Goal: Transaction & Acquisition: Book appointment/travel/reservation

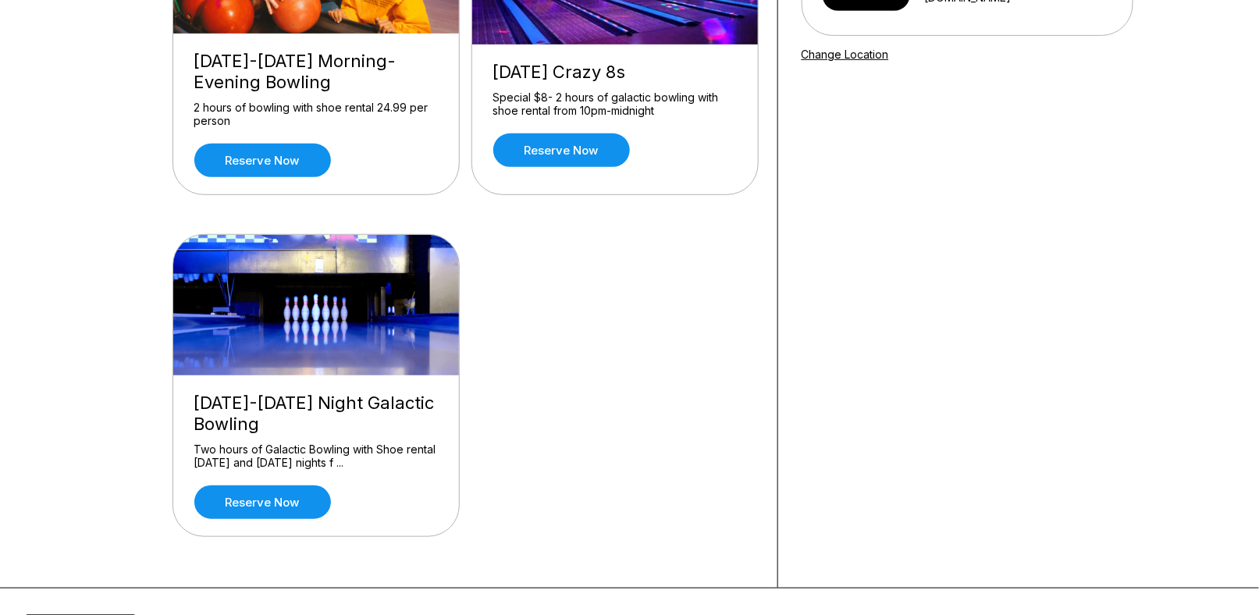
scroll to position [312, 0]
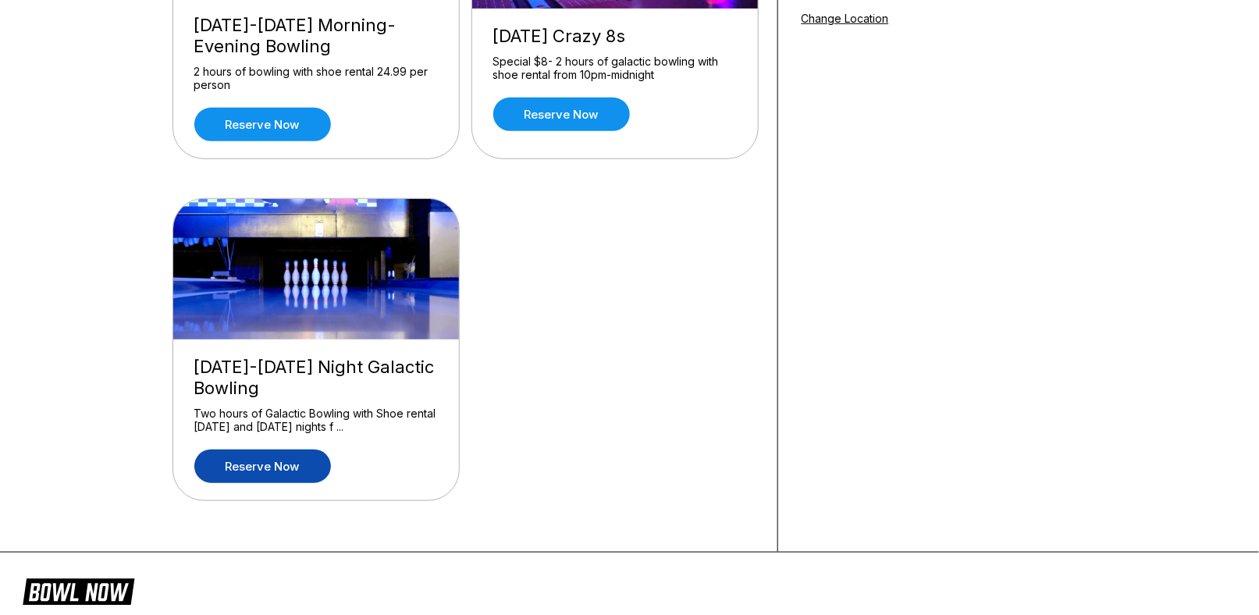
click at [291, 463] on link "Reserve now" at bounding box center [262, 467] width 137 height 34
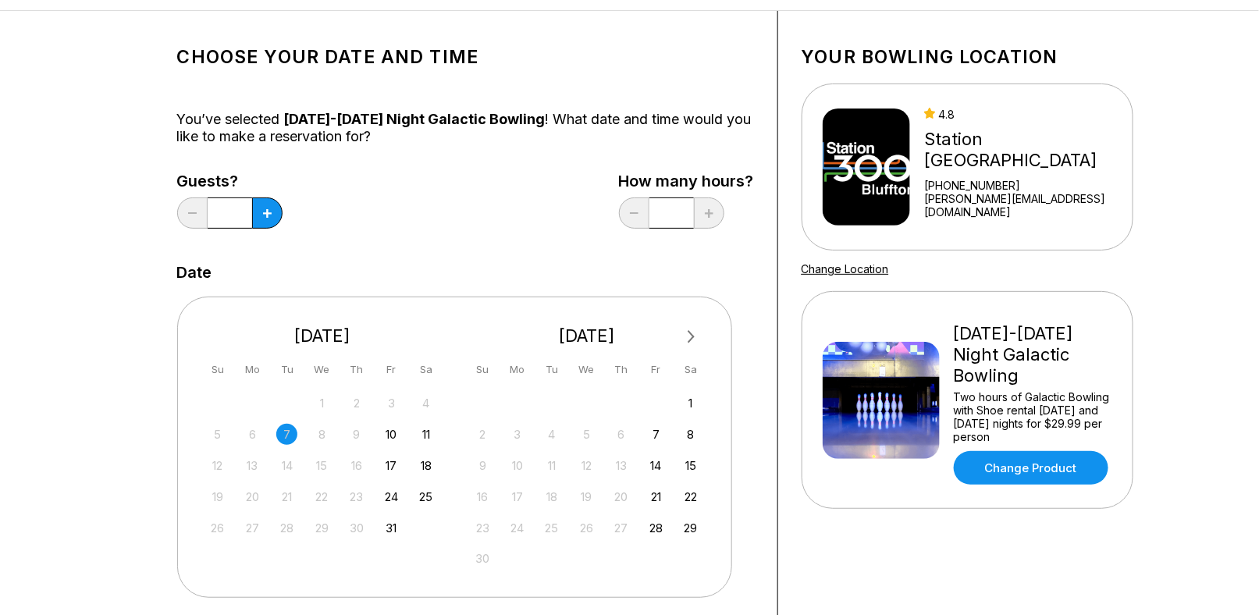
scroll to position [156, 0]
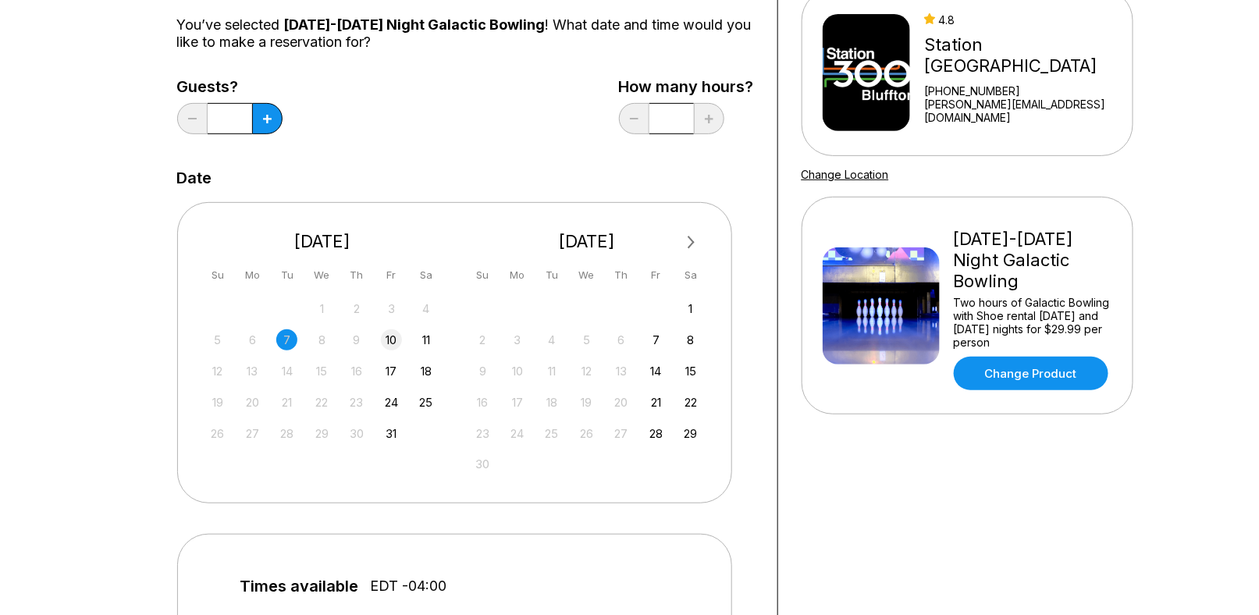
click at [390, 343] on div "10" at bounding box center [391, 339] width 21 height 21
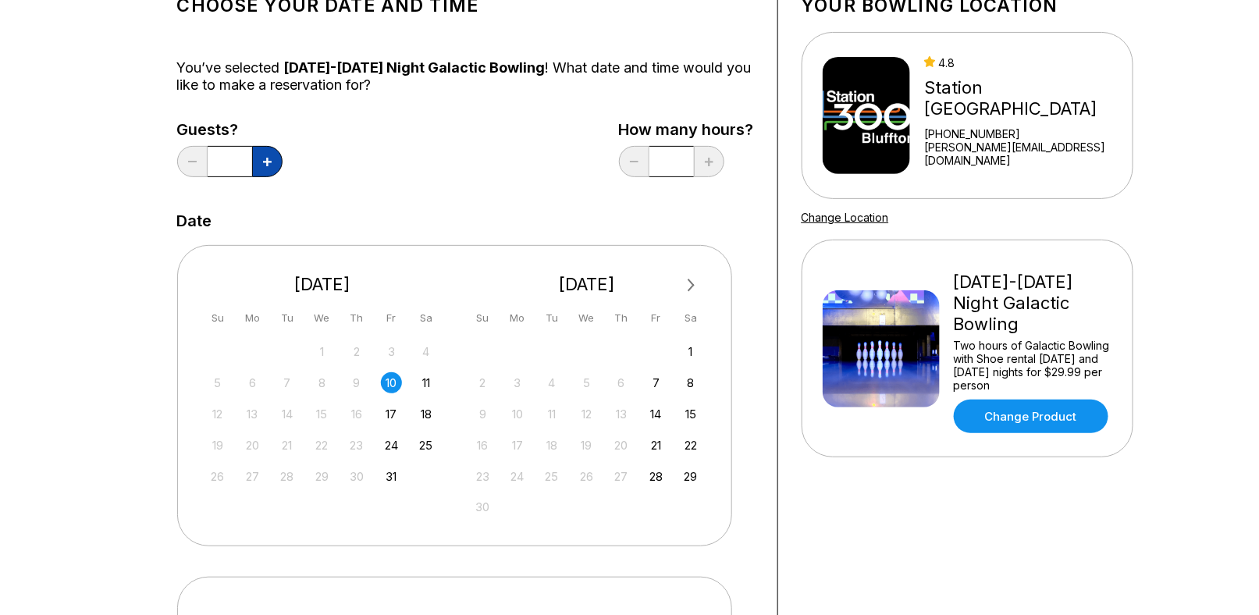
scroll to position [78, 0]
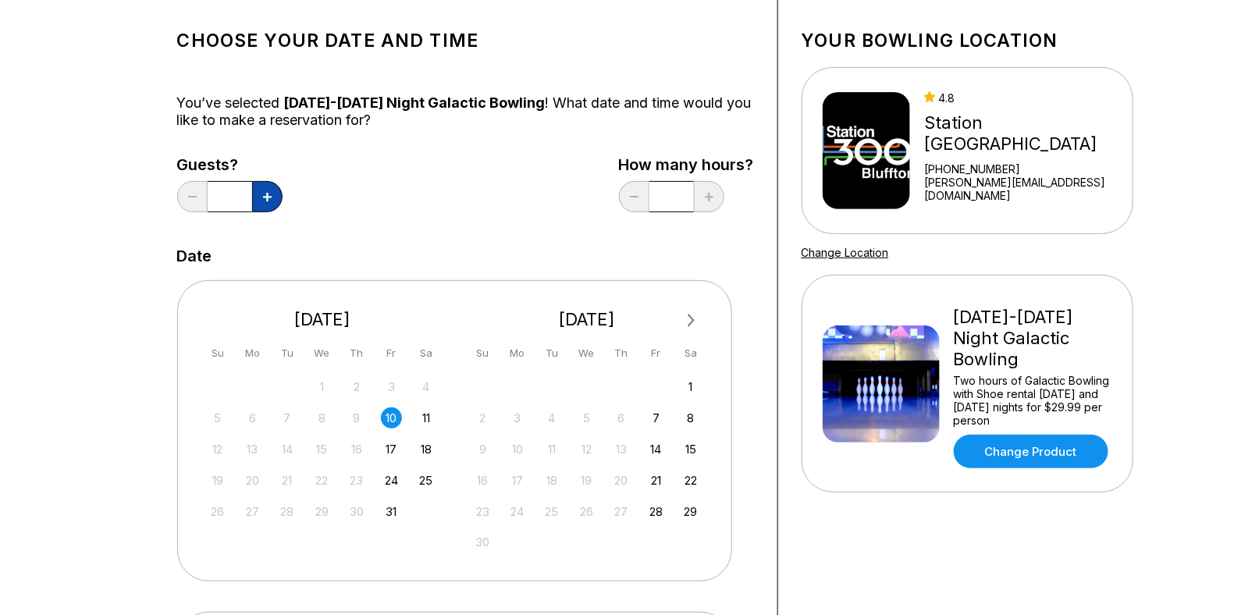
click at [274, 189] on button at bounding box center [267, 196] width 30 height 31
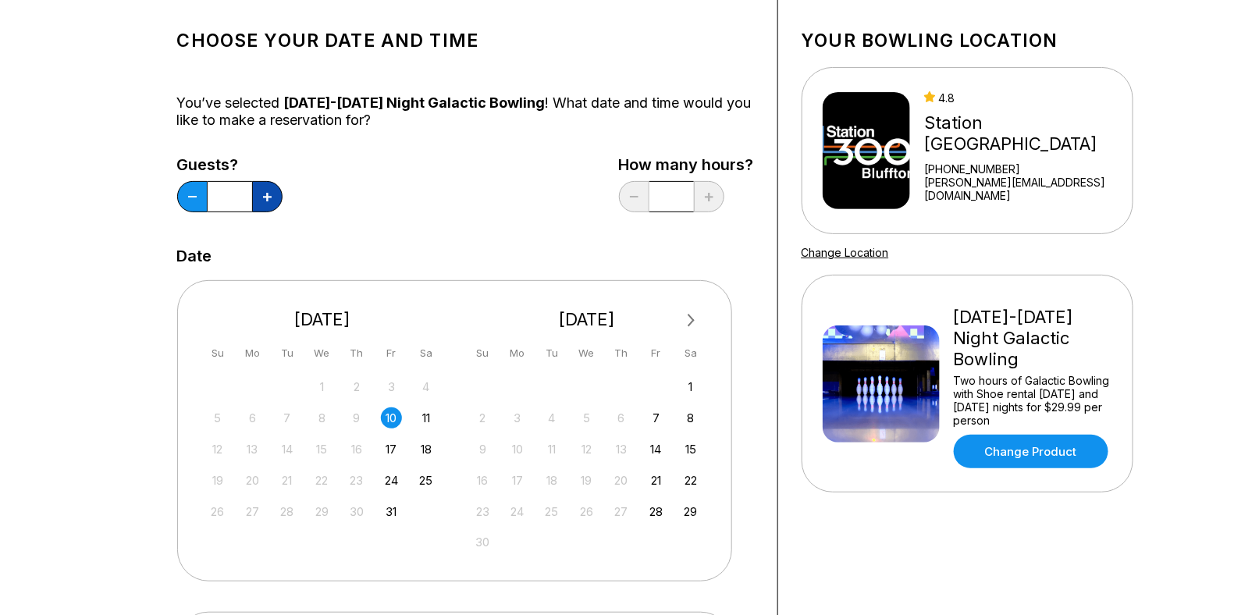
click at [274, 189] on button at bounding box center [267, 196] width 30 height 31
type input "**"
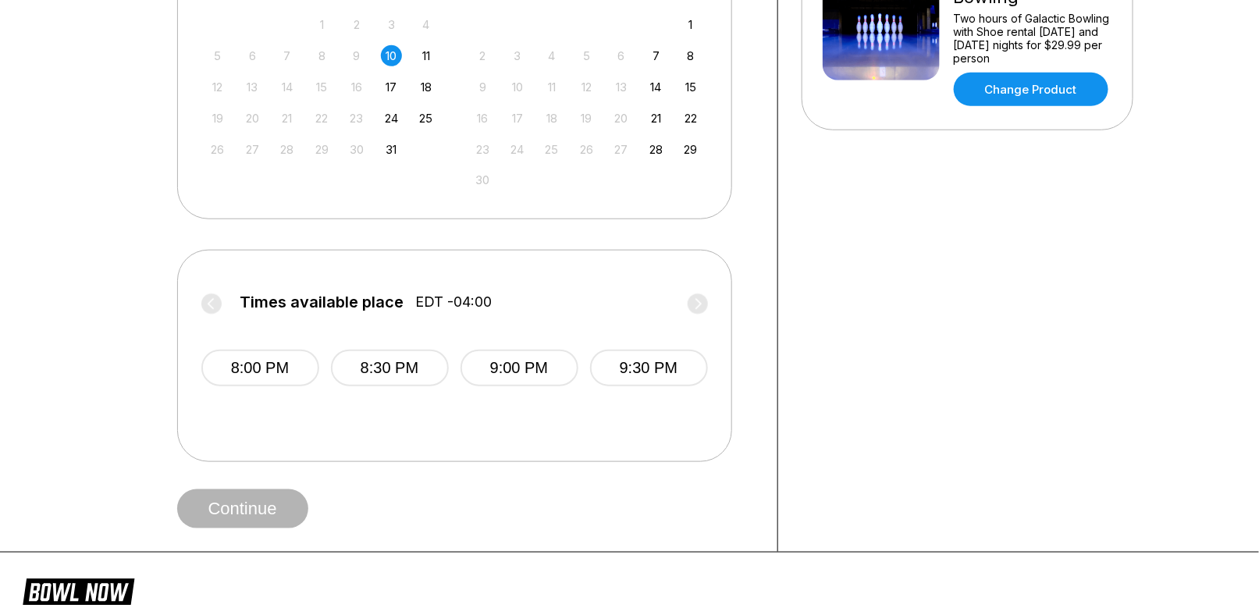
scroll to position [468, 0]
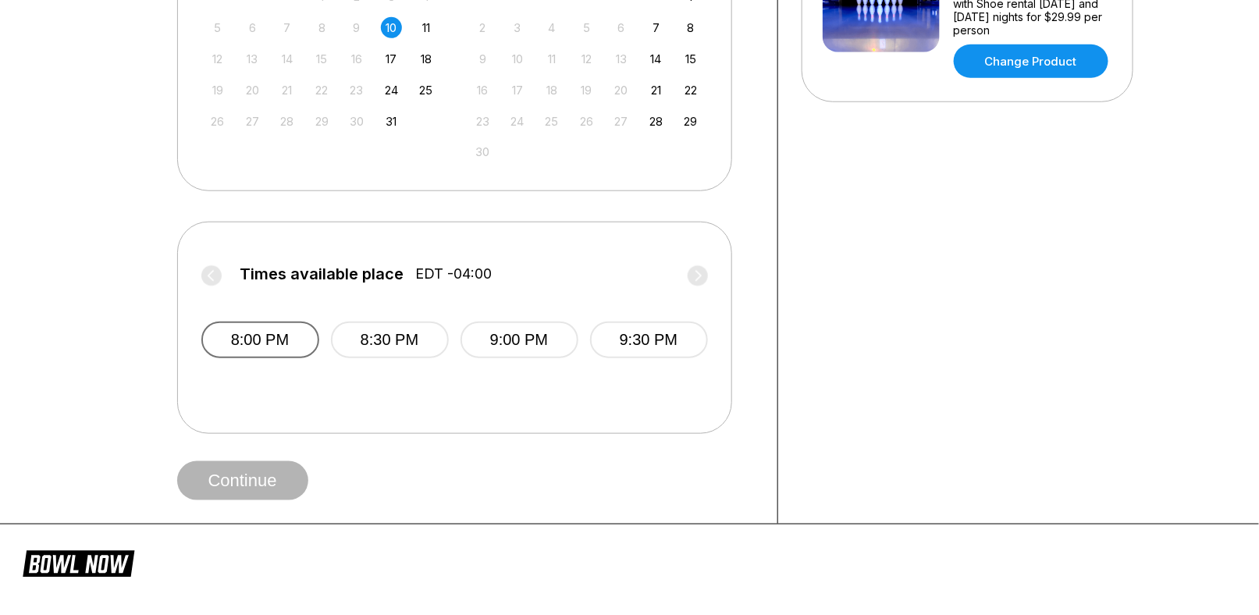
click at [283, 337] on button "8:00 PM" at bounding box center [260, 340] width 118 height 37
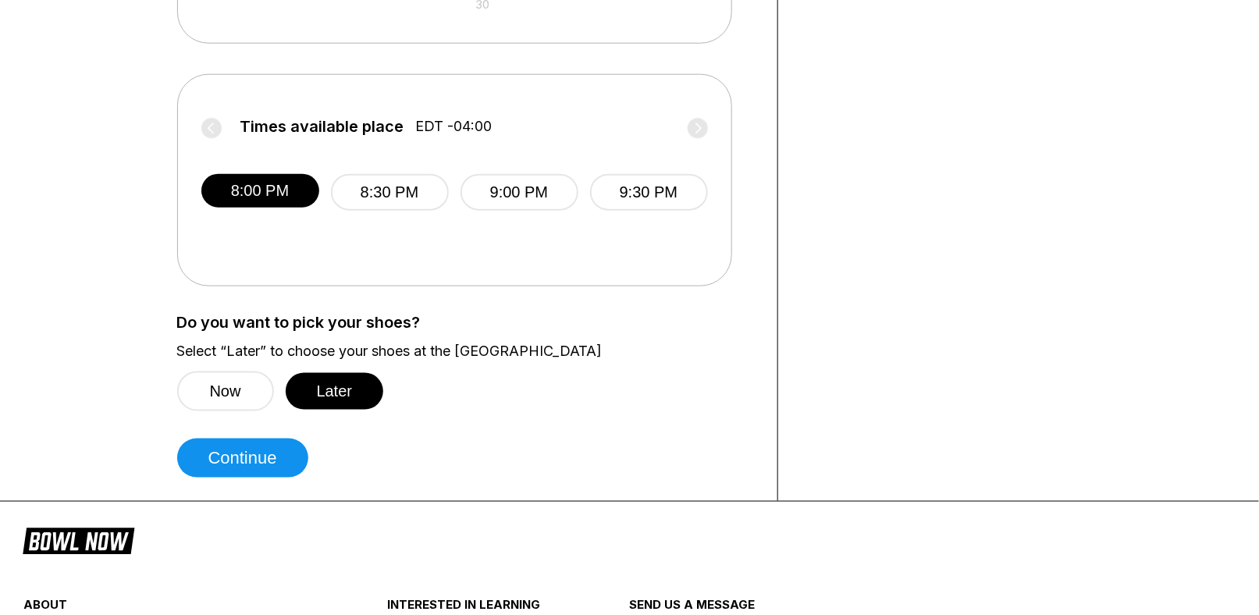
scroll to position [624, 0]
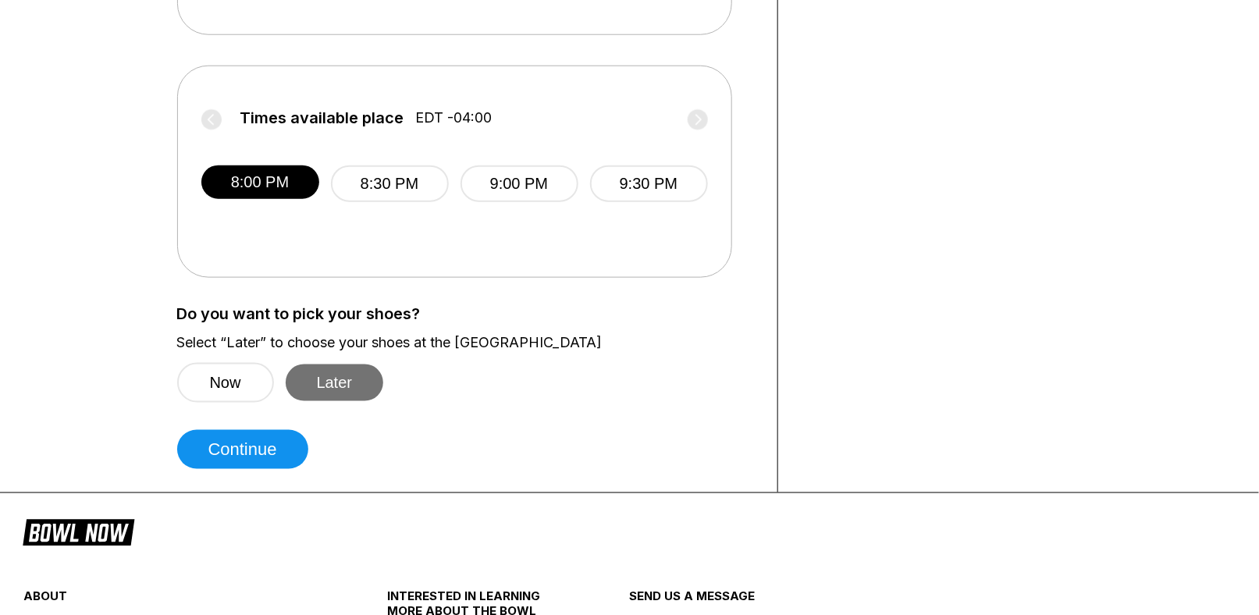
click at [346, 386] on button "Later" at bounding box center [335, 383] width 98 height 37
click at [318, 382] on button "Later" at bounding box center [335, 383] width 98 height 37
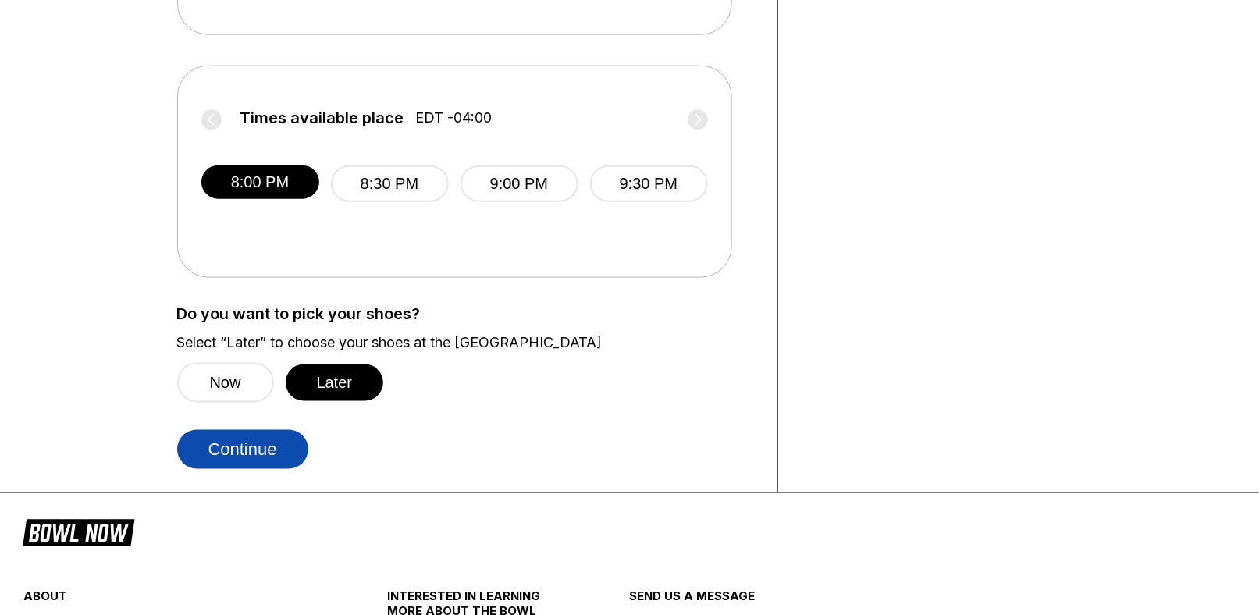
click at [264, 455] on button "Continue" at bounding box center [242, 449] width 131 height 39
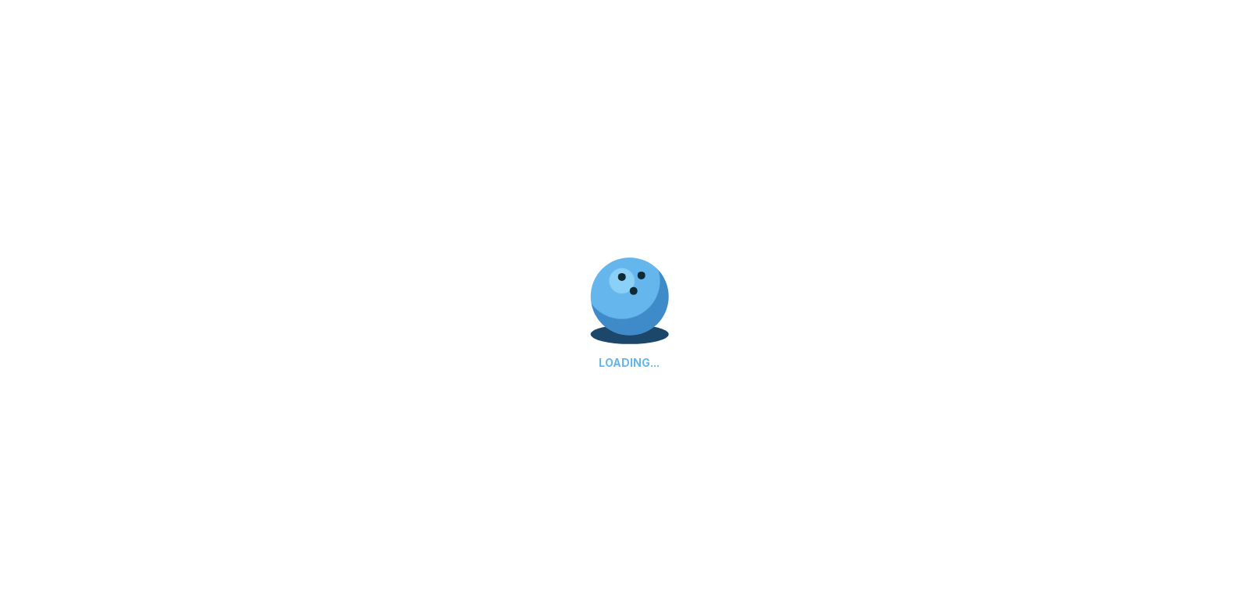
select select "**"
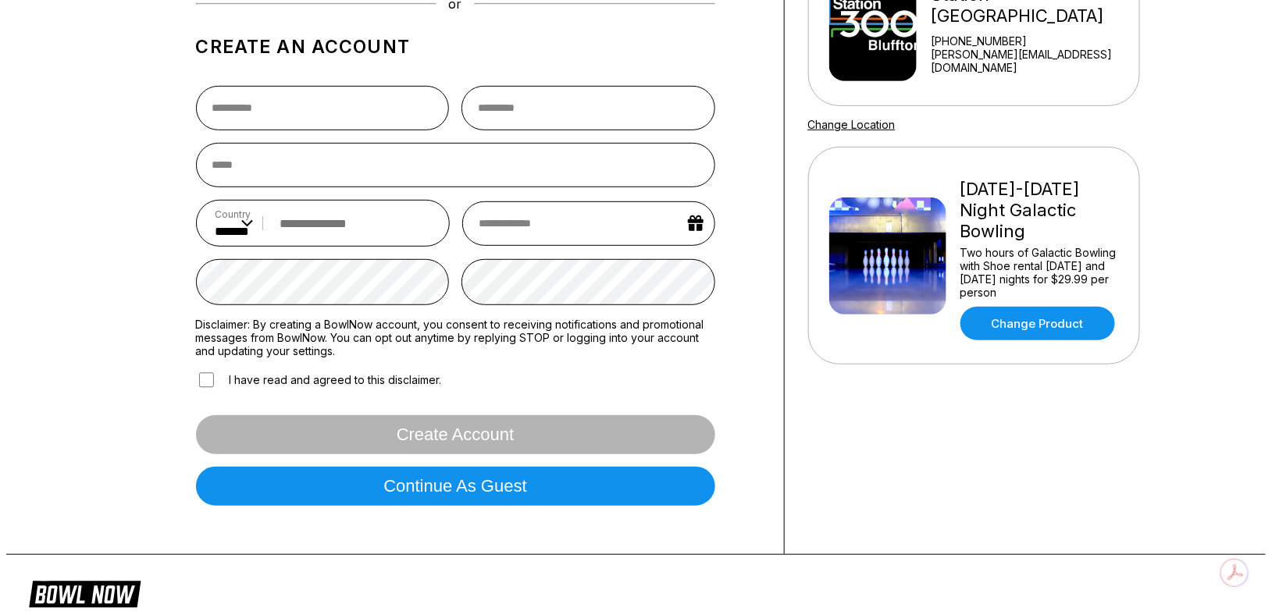
scroll to position [234, 0]
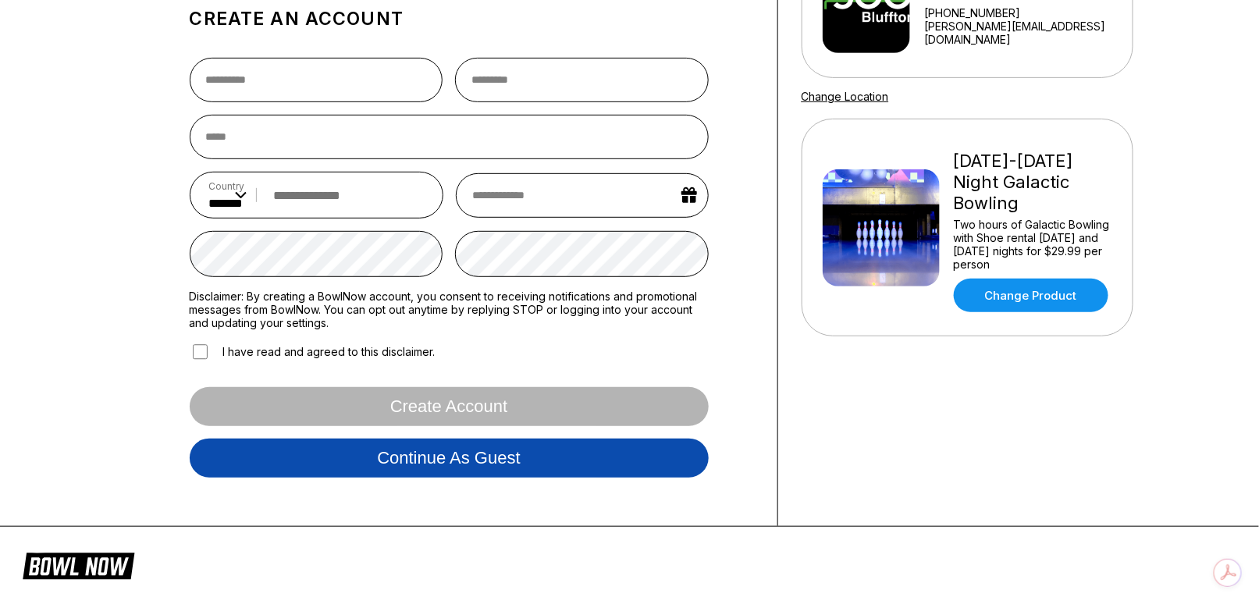
click at [429, 465] on button "Continue as guest" at bounding box center [449, 458] width 519 height 39
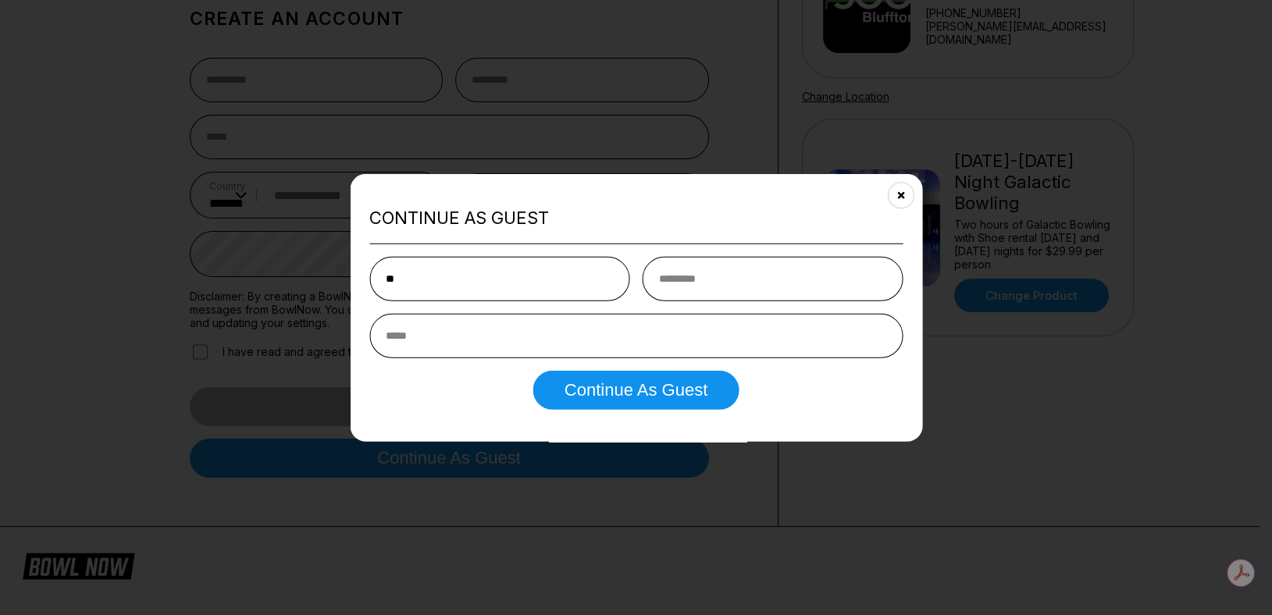
type input "*"
type input "****"
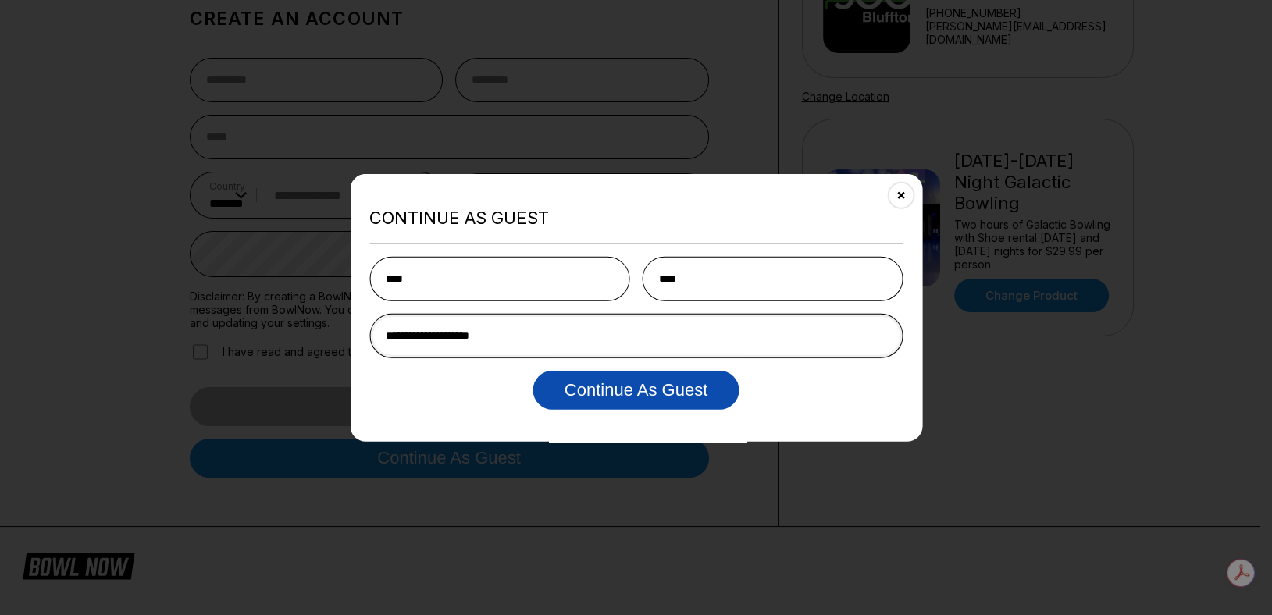
type input "**********"
click at [610, 383] on button "Continue as Guest" at bounding box center [635, 389] width 205 height 39
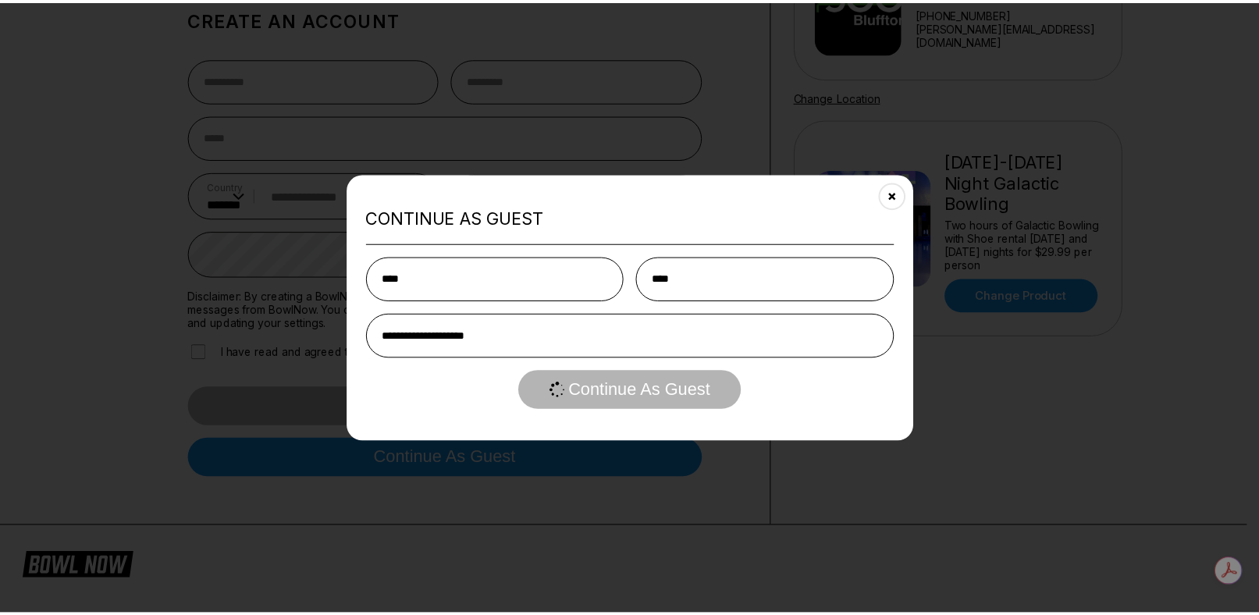
scroll to position [0, 0]
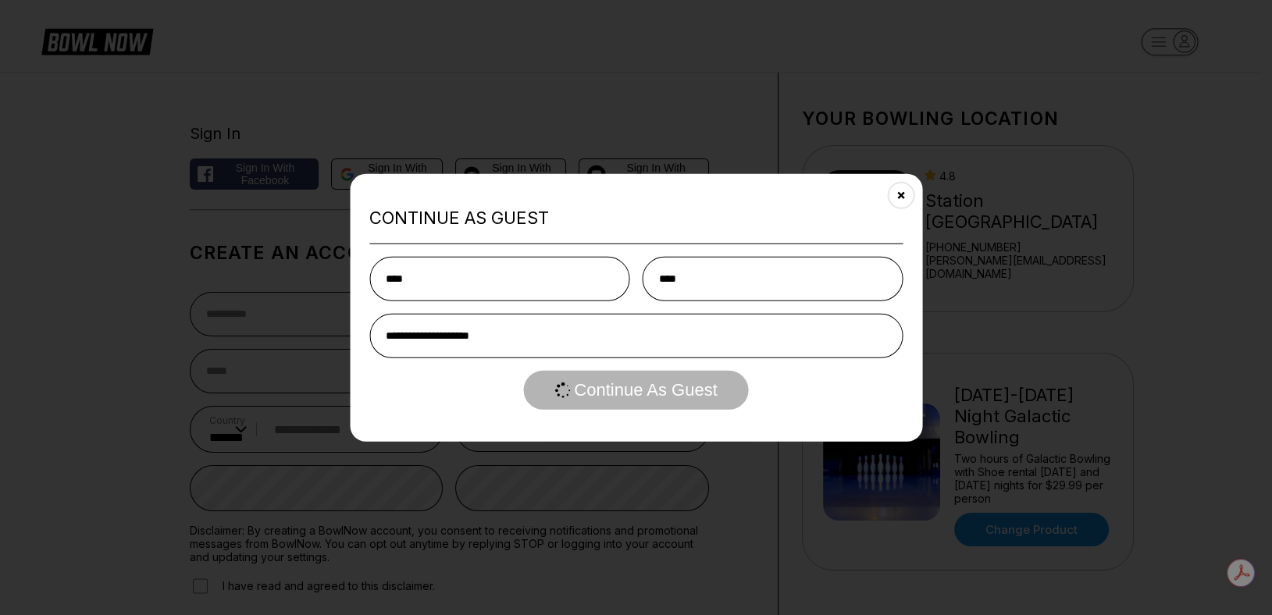
select select "**"
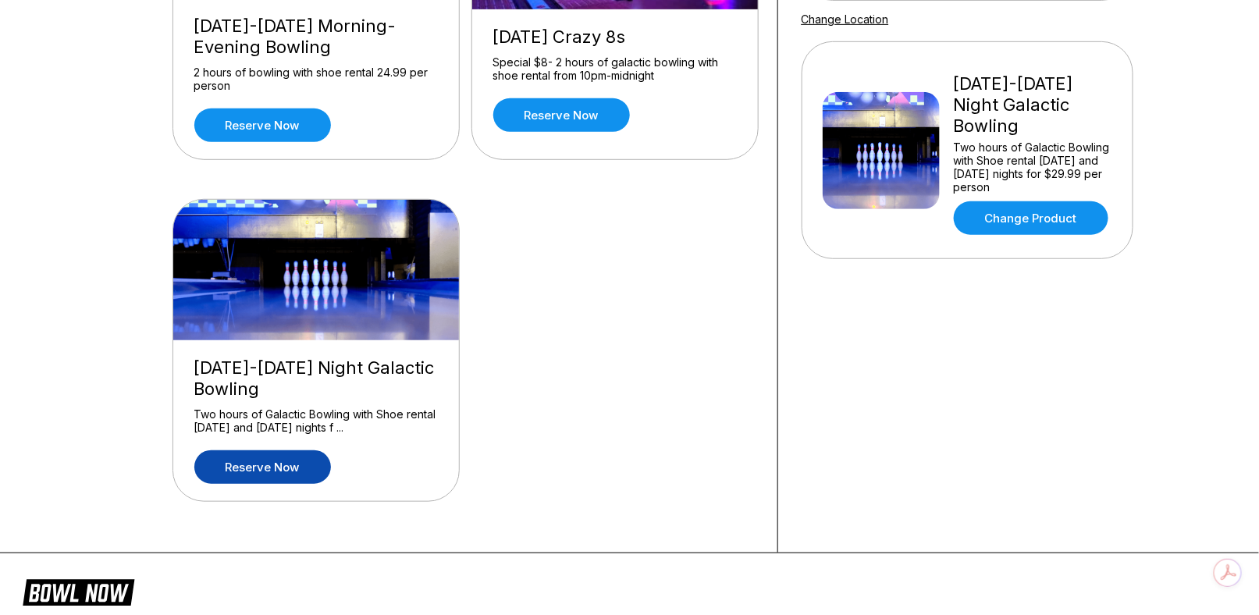
scroll to position [312, 0]
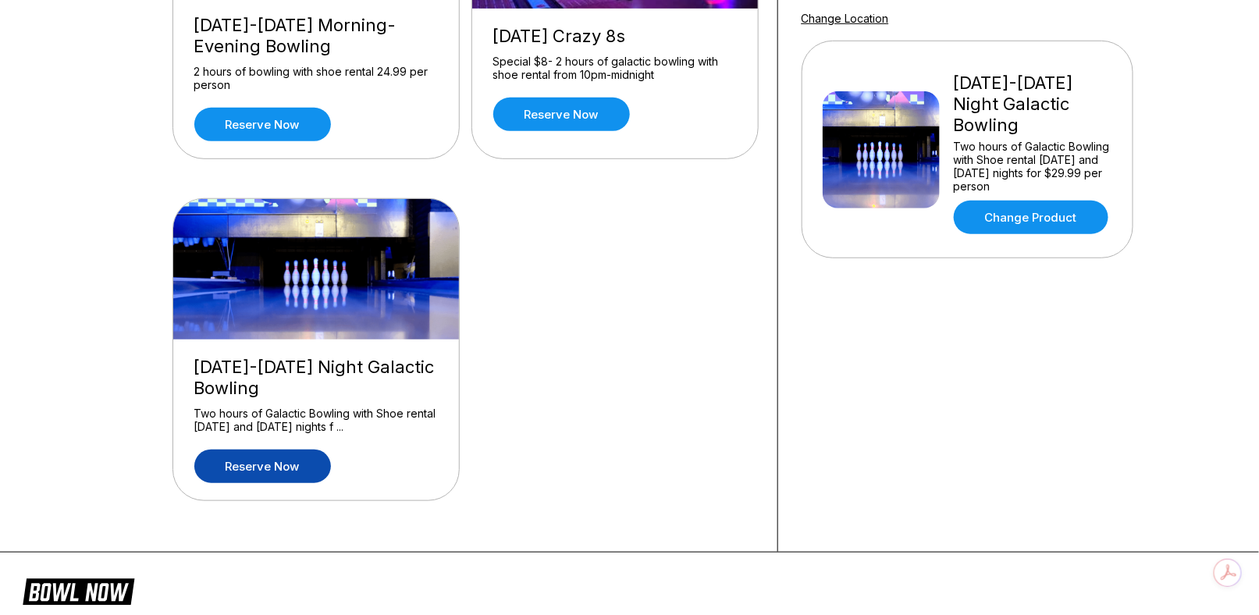
click at [297, 461] on link "Reserve now" at bounding box center [262, 467] width 137 height 34
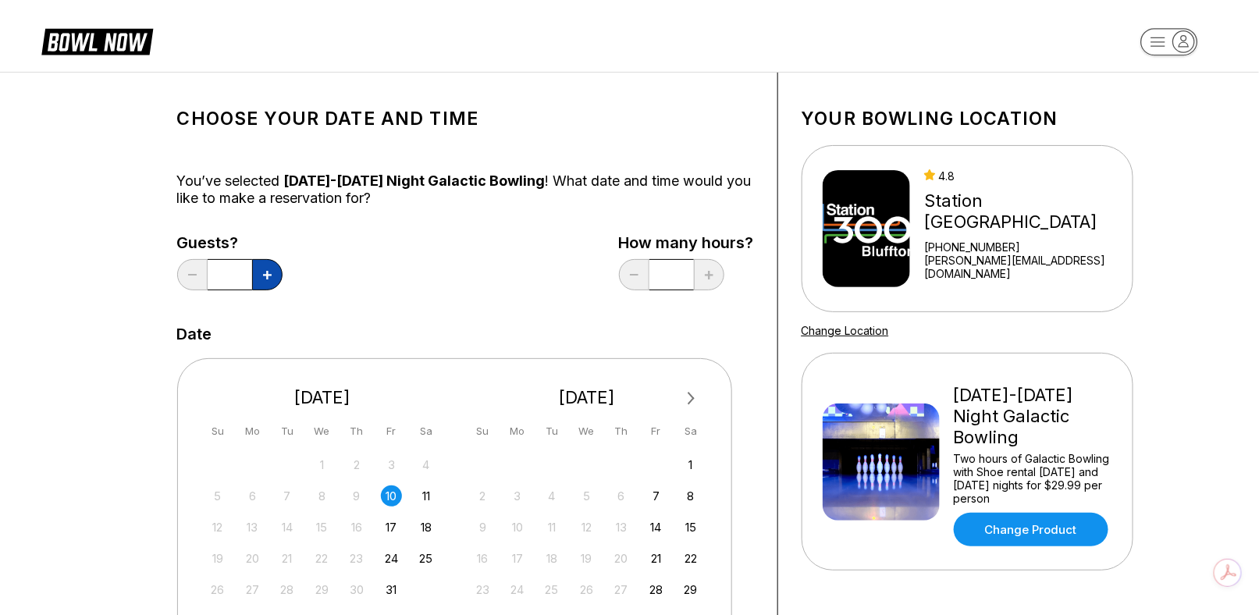
click at [270, 276] on icon at bounding box center [267, 275] width 9 height 9
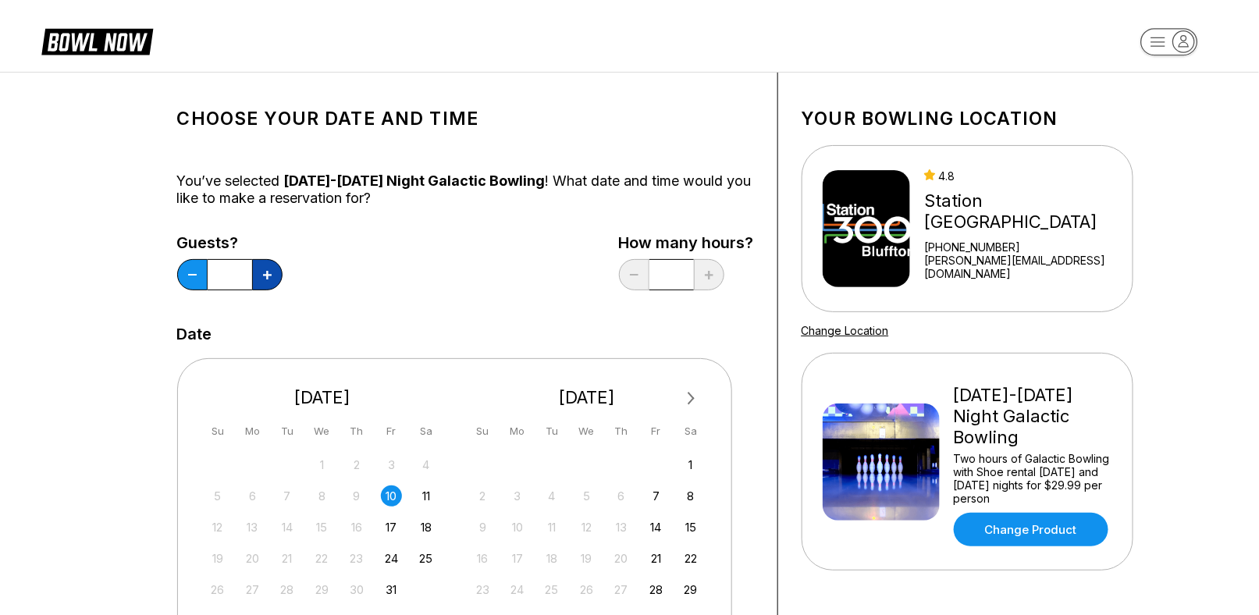
click at [270, 276] on icon at bounding box center [267, 275] width 9 height 9
click at [189, 272] on button at bounding box center [192, 274] width 30 height 31
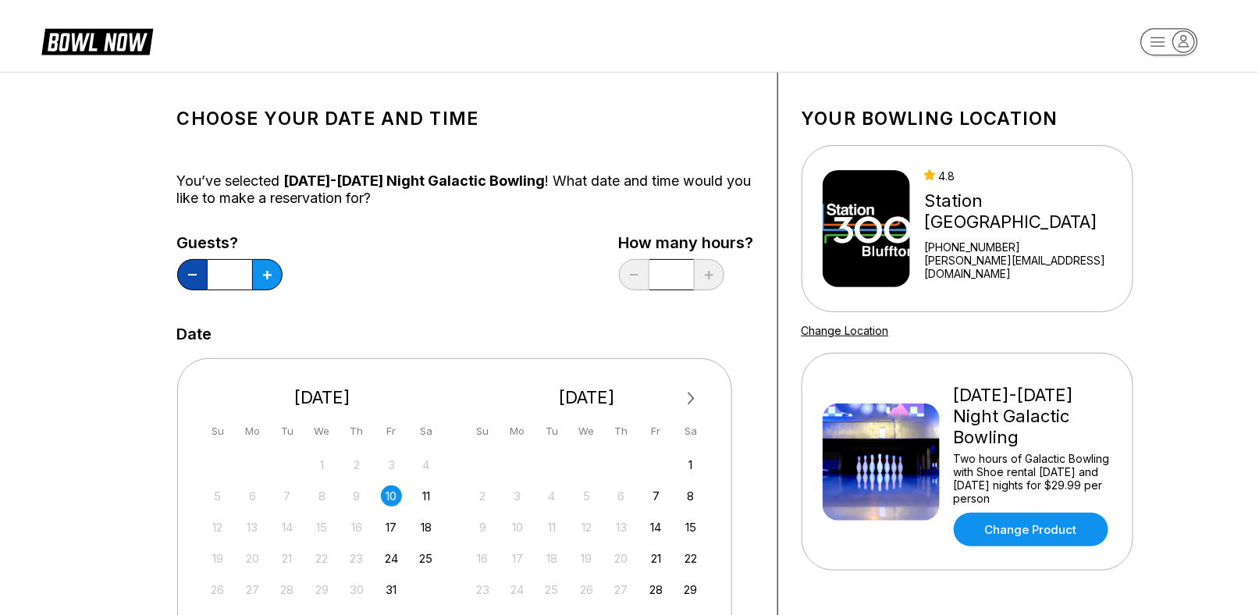
type input "**"
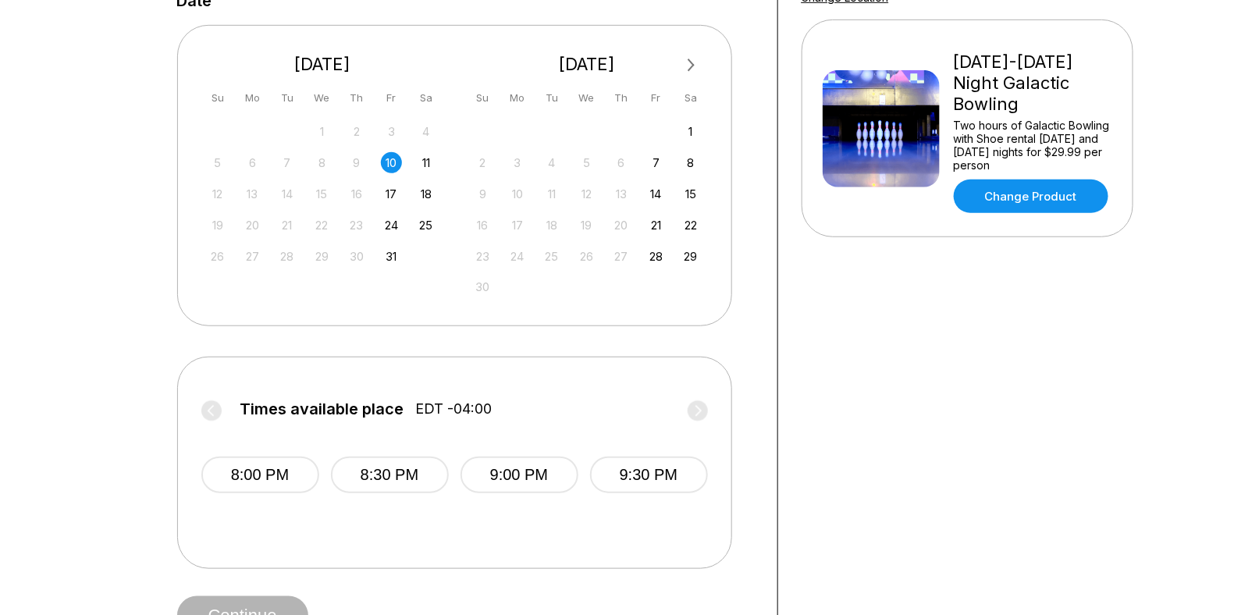
scroll to position [390, 0]
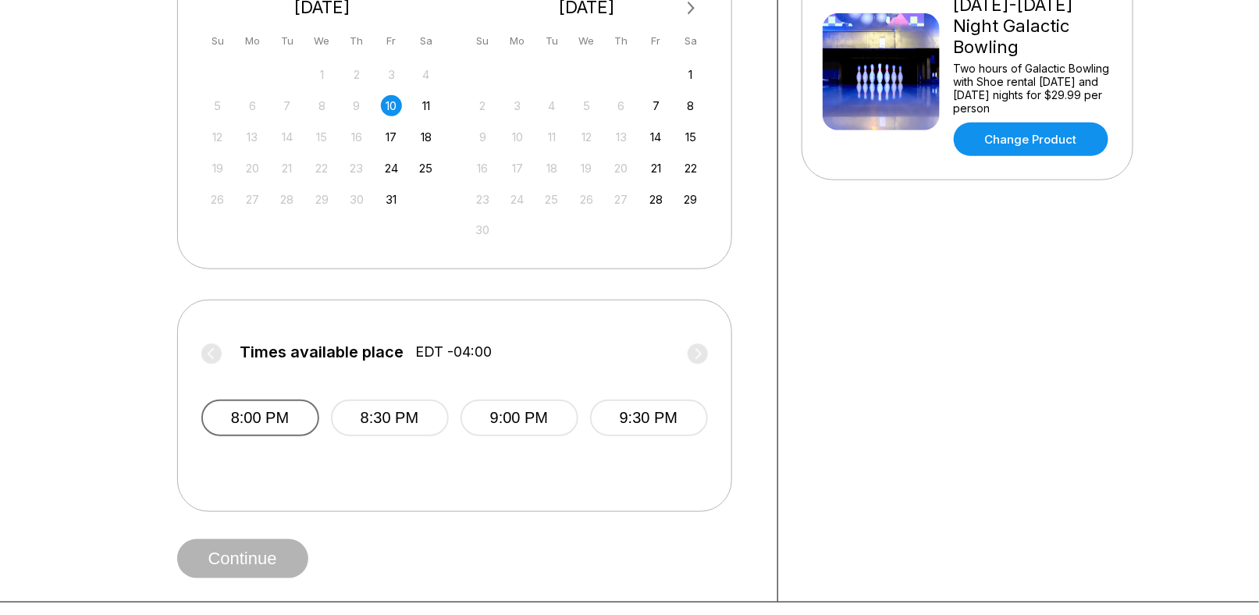
click at [304, 417] on button "8:00 PM" at bounding box center [260, 418] width 118 height 37
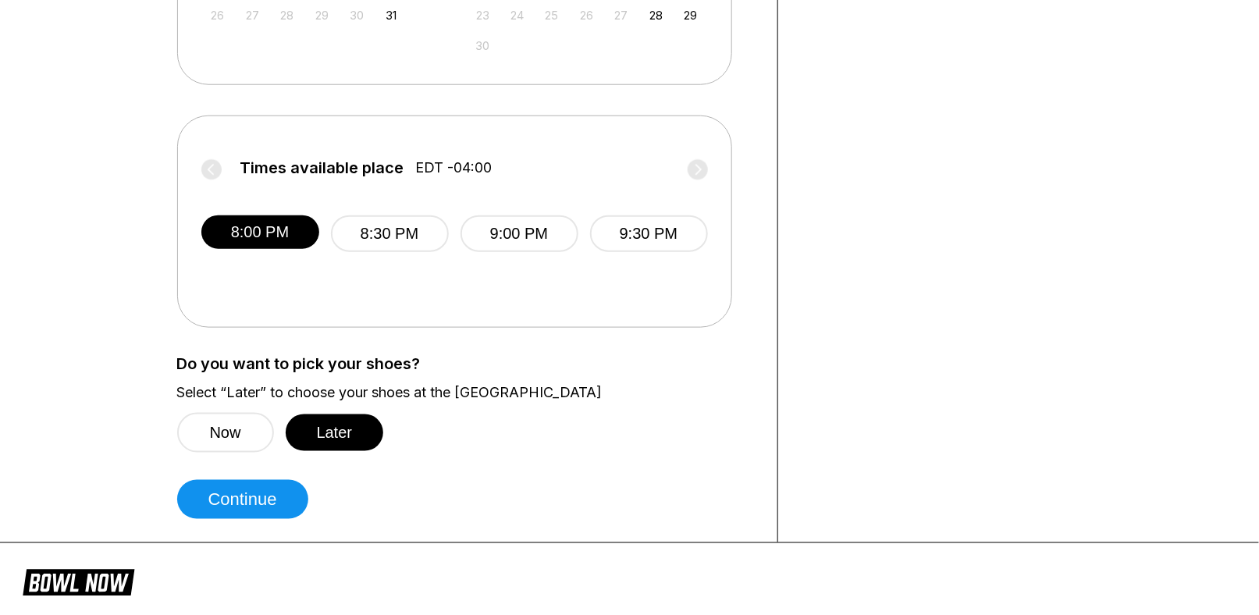
scroll to position [624, 0]
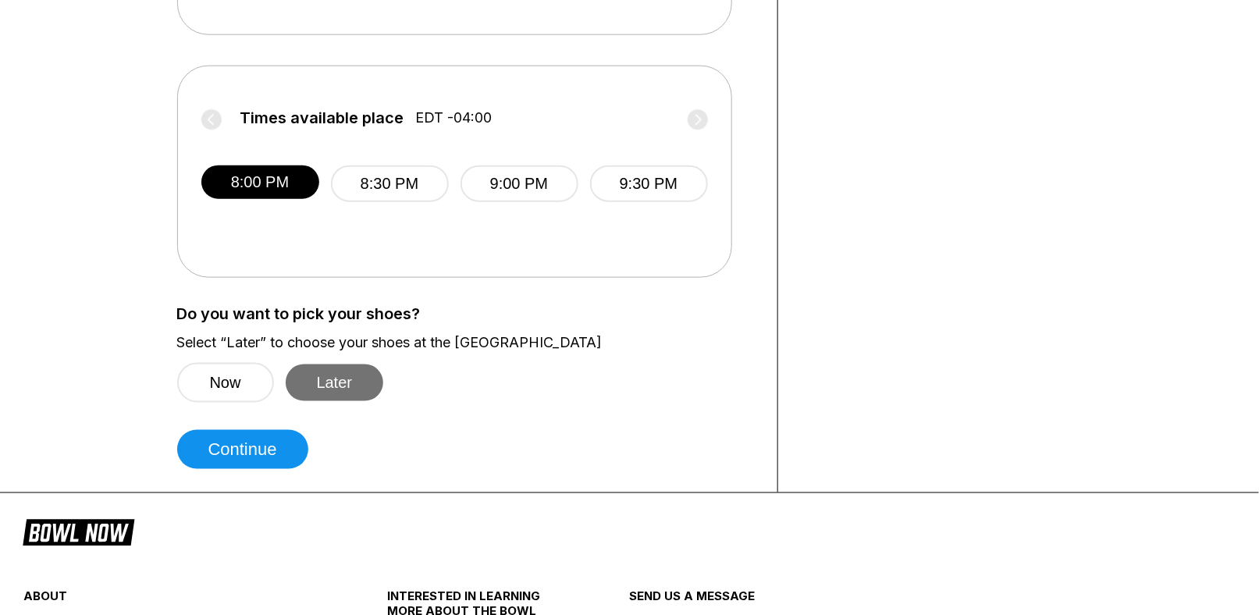
click at [336, 378] on button "Later" at bounding box center [335, 383] width 98 height 37
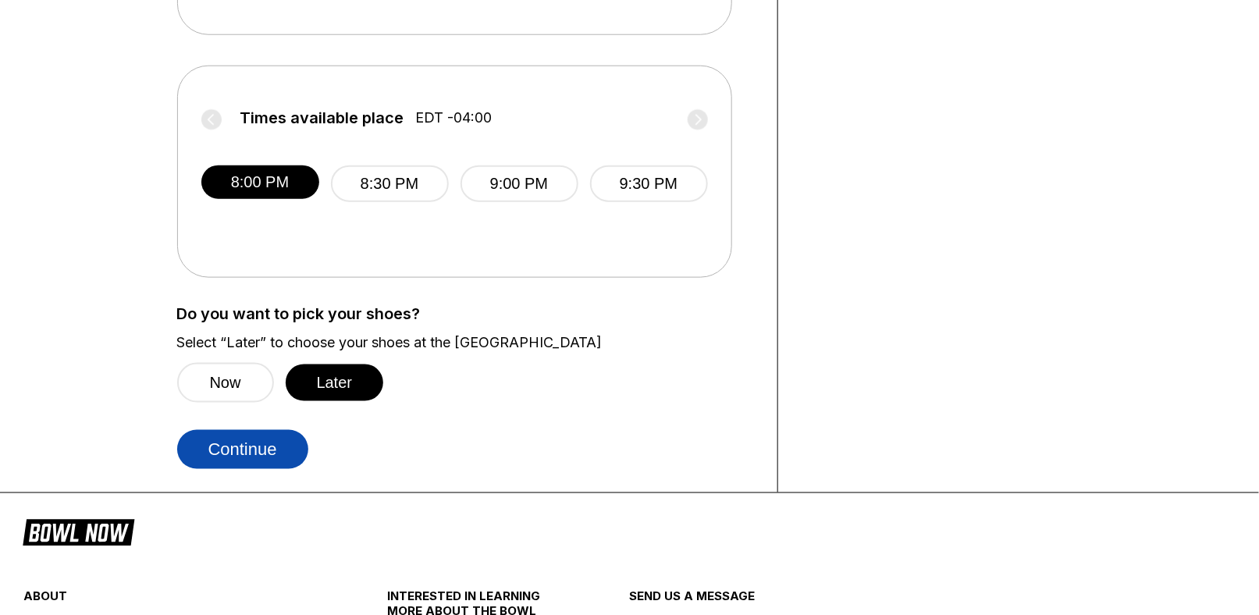
click at [266, 443] on button "Continue" at bounding box center [242, 449] width 131 height 39
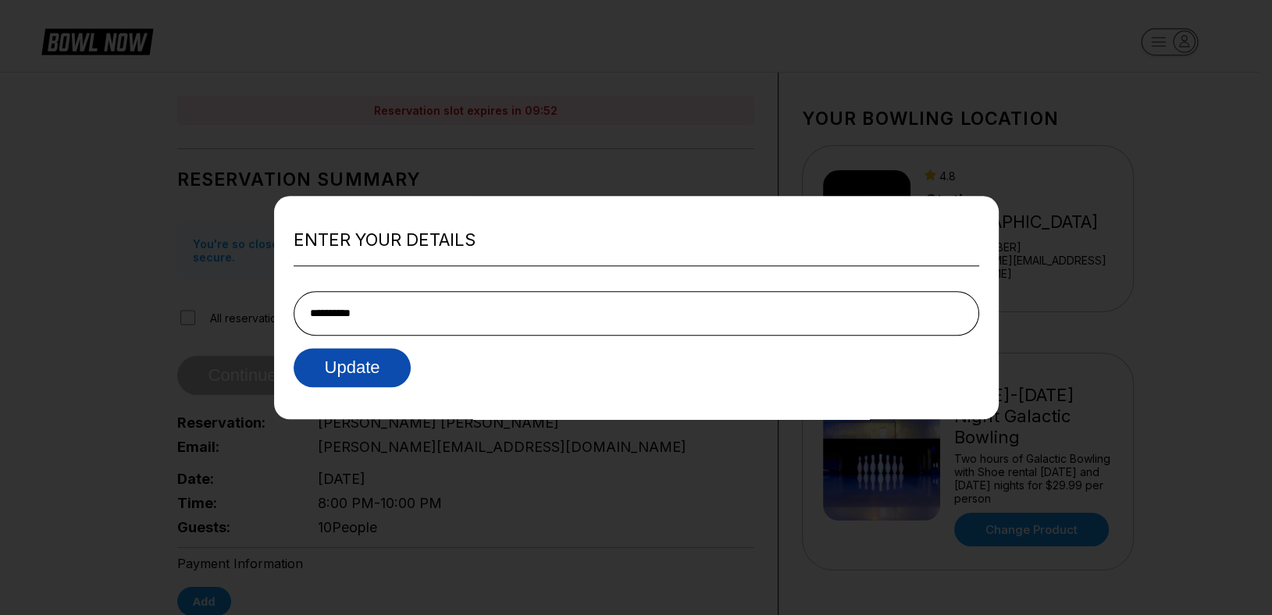
type input "**********"
click at [334, 381] on button "Update" at bounding box center [352, 367] width 118 height 39
type input "**********"
click at [360, 373] on button "Update" at bounding box center [352, 367] width 118 height 39
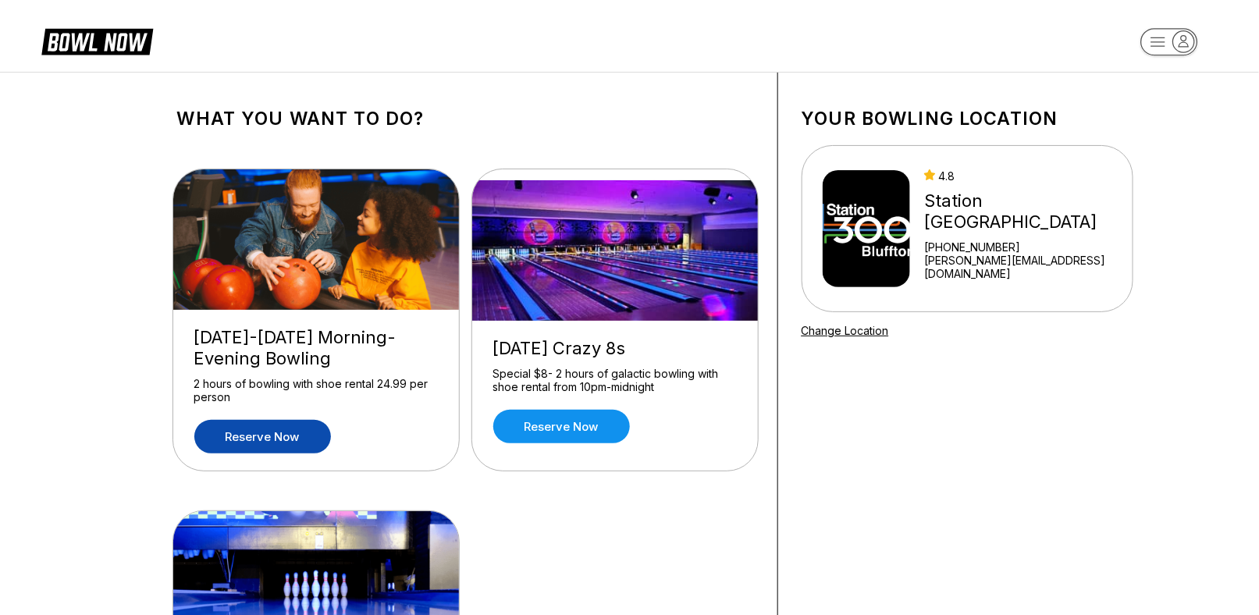
click at [280, 430] on link "Reserve now" at bounding box center [262, 437] width 137 height 34
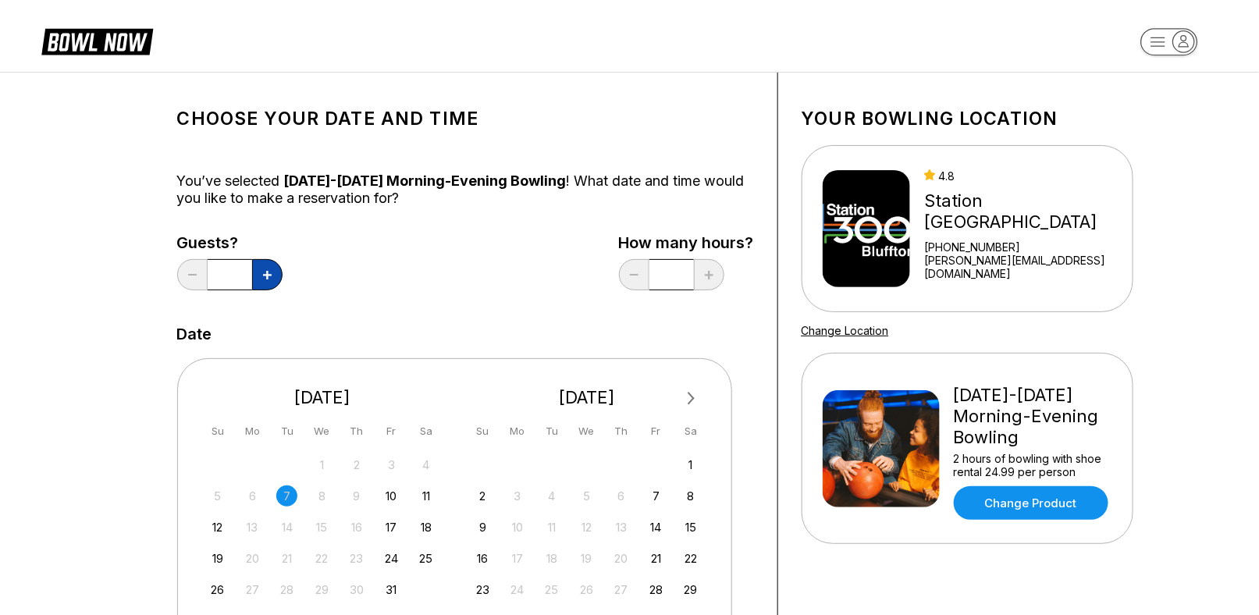
click at [264, 282] on button at bounding box center [267, 274] width 30 height 31
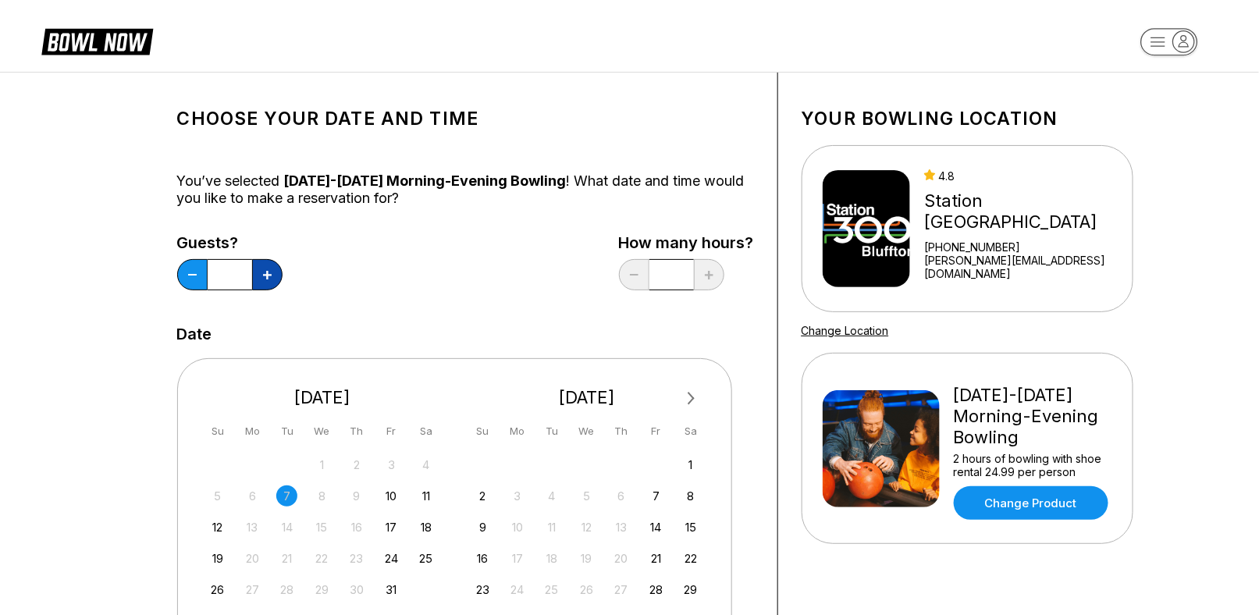
click at [264, 282] on button at bounding box center [267, 274] width 30 height 31
type input "**"
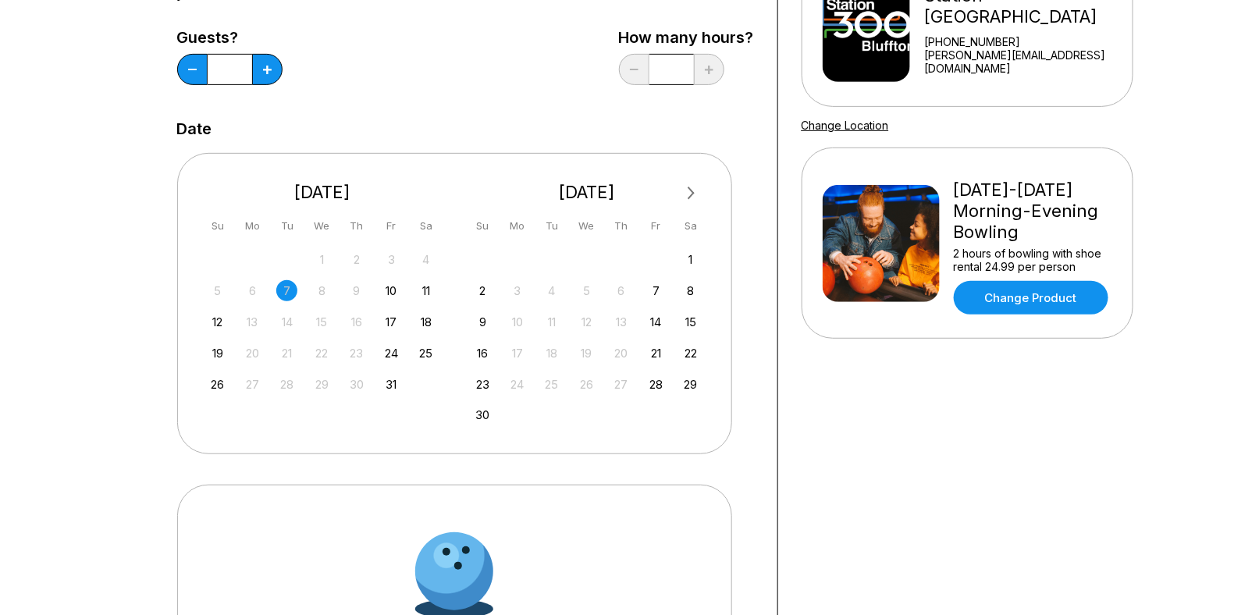
scroll to position [234, 0]
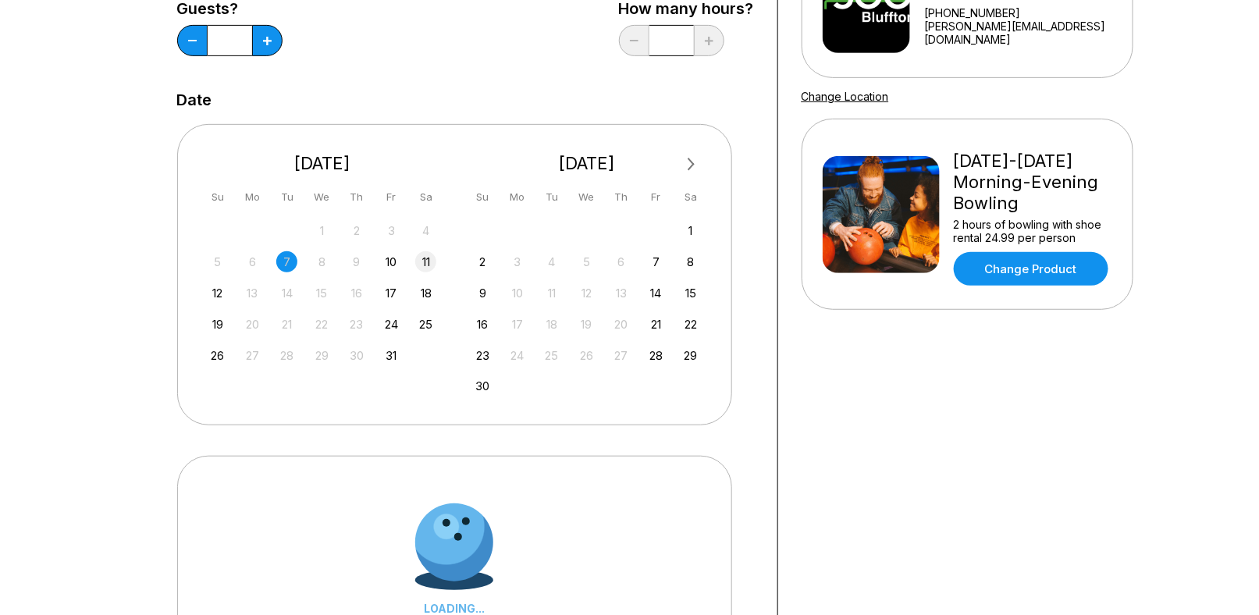
click at [425, 266] on div "11" at bounding box center [425, 261] width 21 height 21
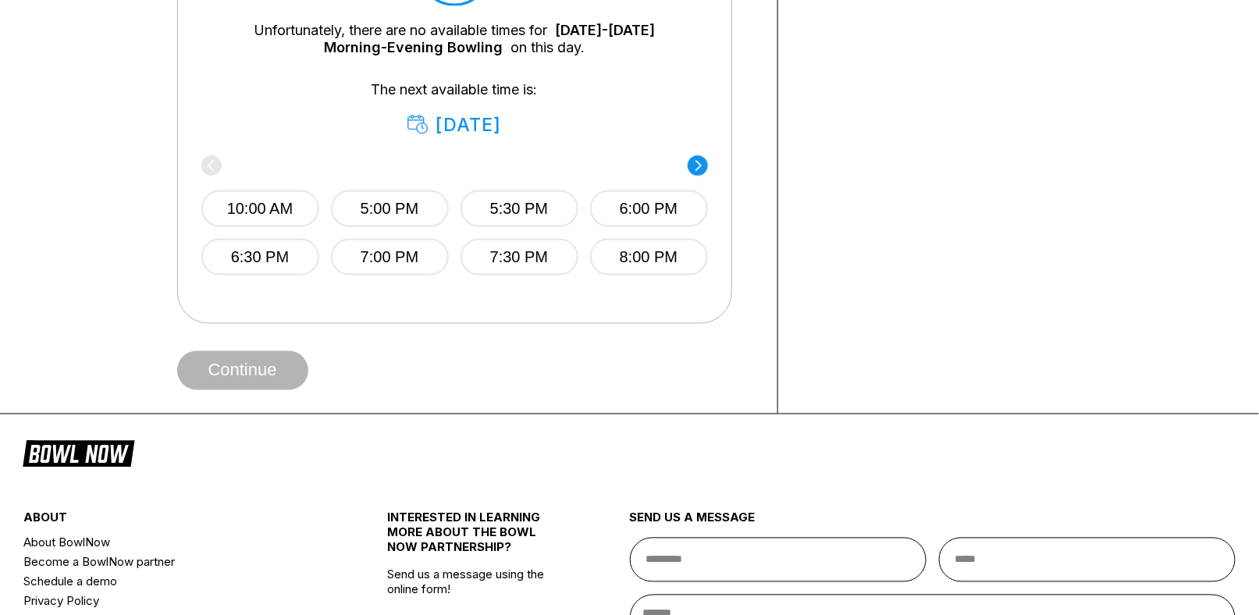
scroll to position [859, 0]
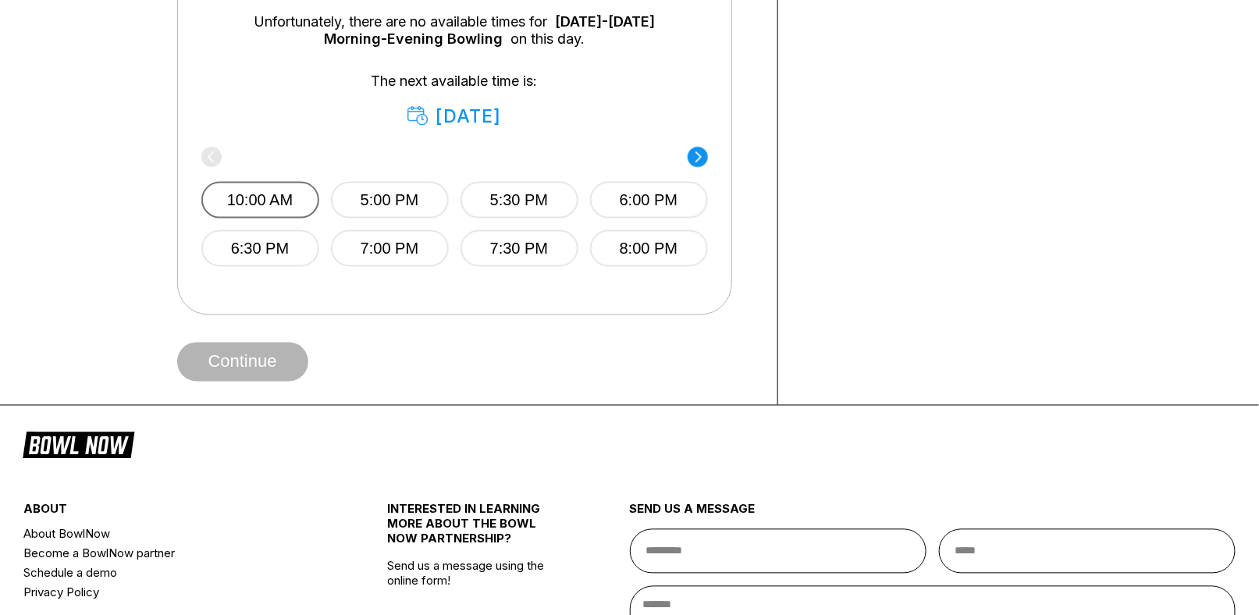
click at [257, 201] on button "10:00 AM" at bounding box center [260, 200] width 118 height 37
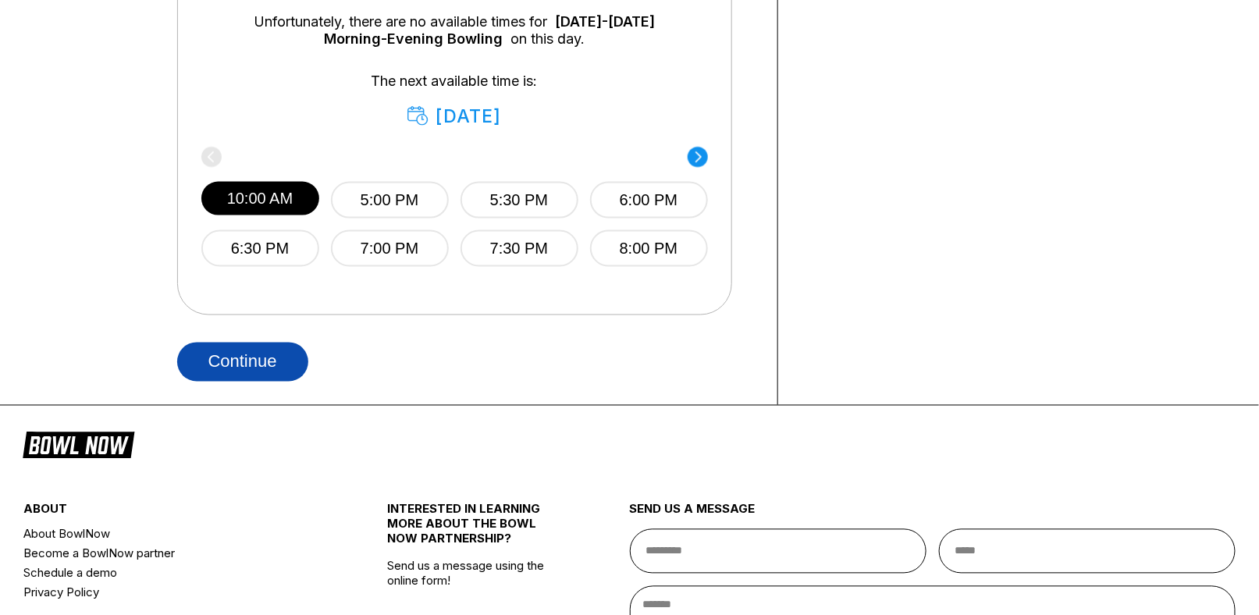
click at [260, 359] on button "Continue" at bounding box center [242, 362] width 131 height 39
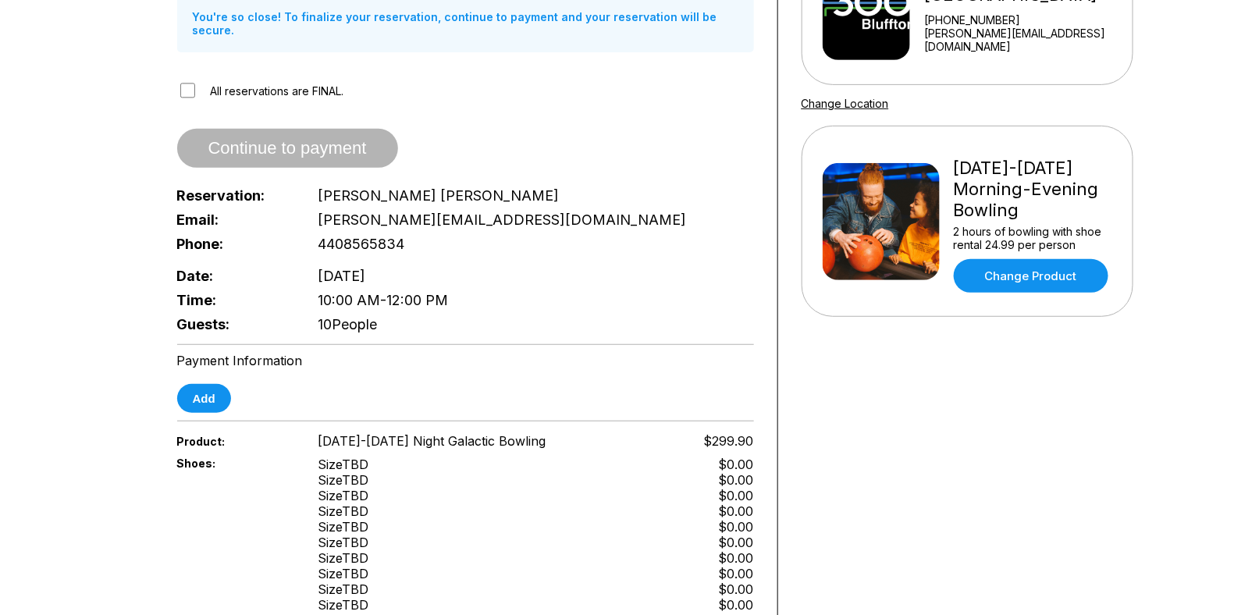
scroll to position [234, 0]
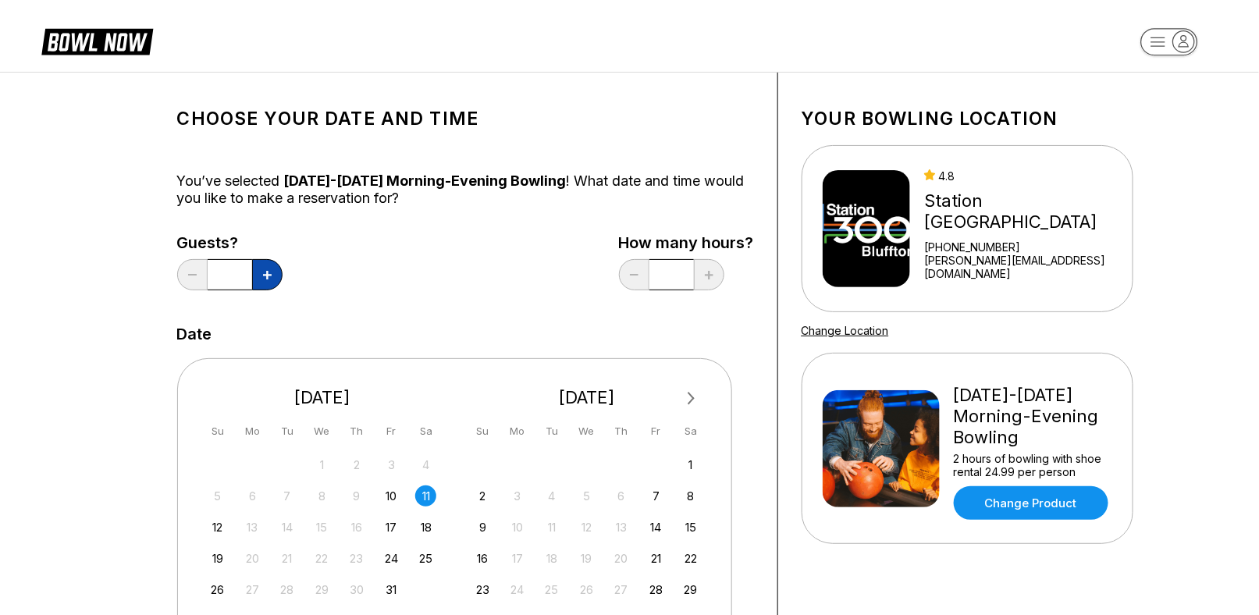
click at [269, 270] on button at bounding box center [267, 274] width 30 height 31
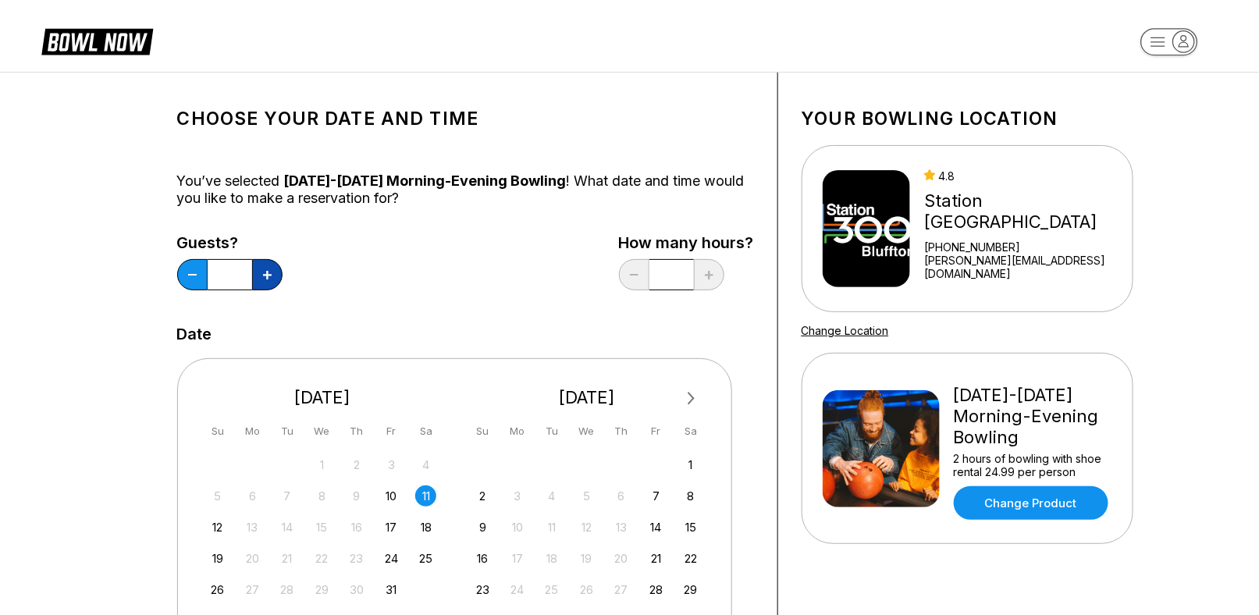
click at [269, 270] on button at bounding box center [267, 274] width 30 height 31
type input "**"
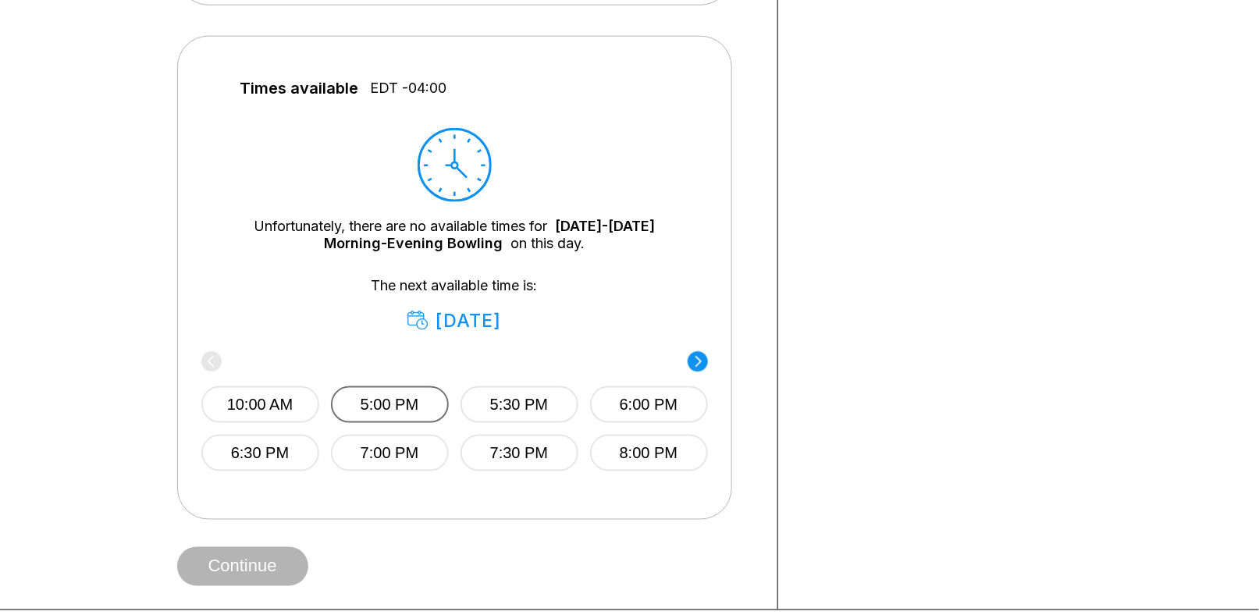
scroll to position [703, 0]
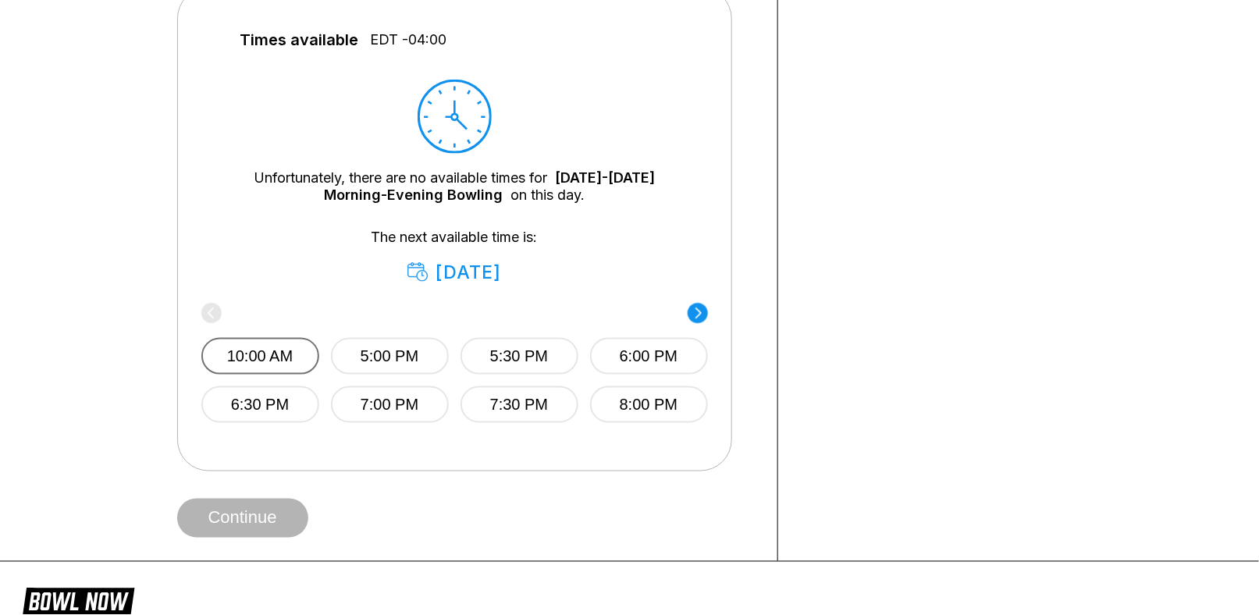
click at [270, 348] on button "10:00 AM" at bounding box center [260, 356] width 118 height 37
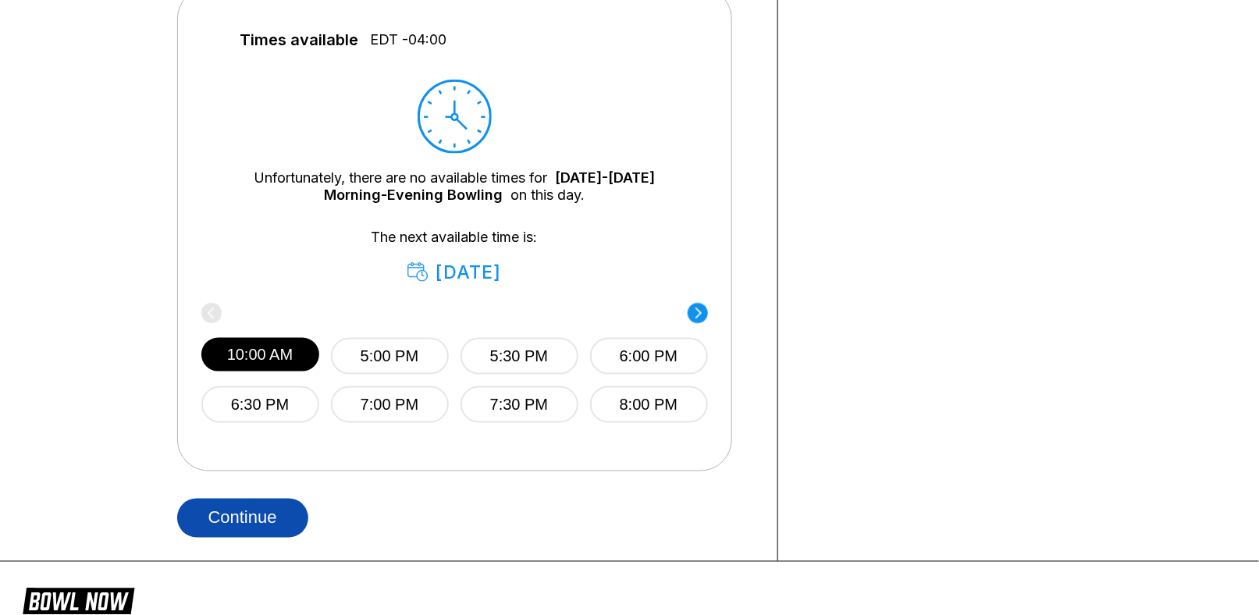
click at [274, 526] on button "Continue" at bounding box center [242, 518] width 131 height 39
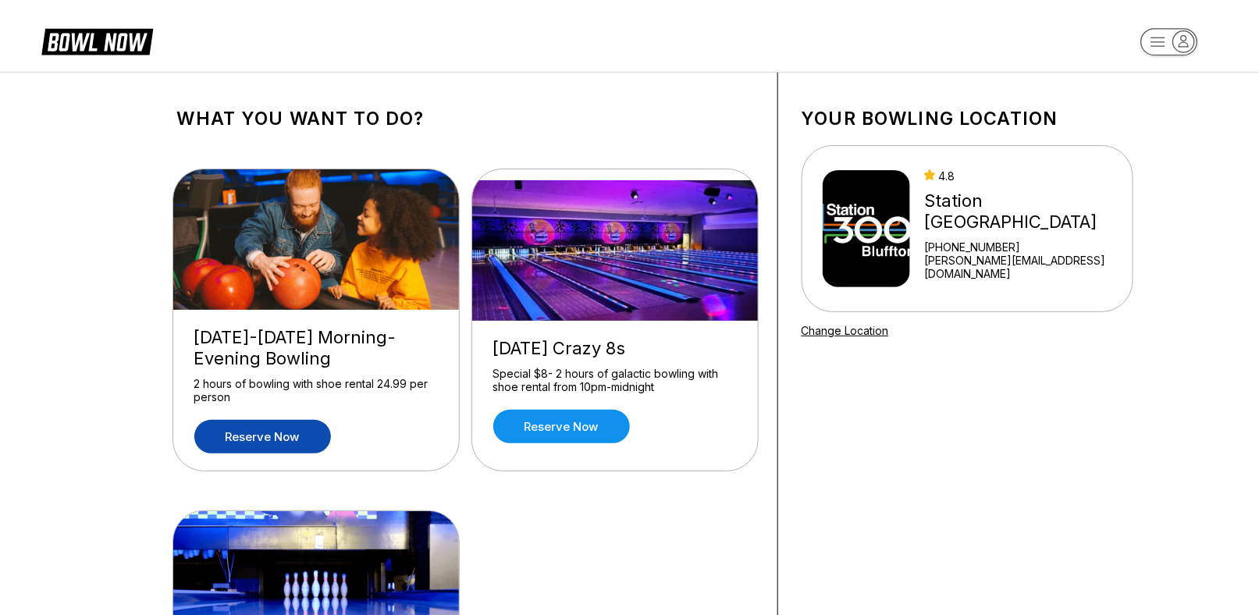
click at [281, 447] on link "Reserve now" at bounding box center [262, 437] width 137 height 34
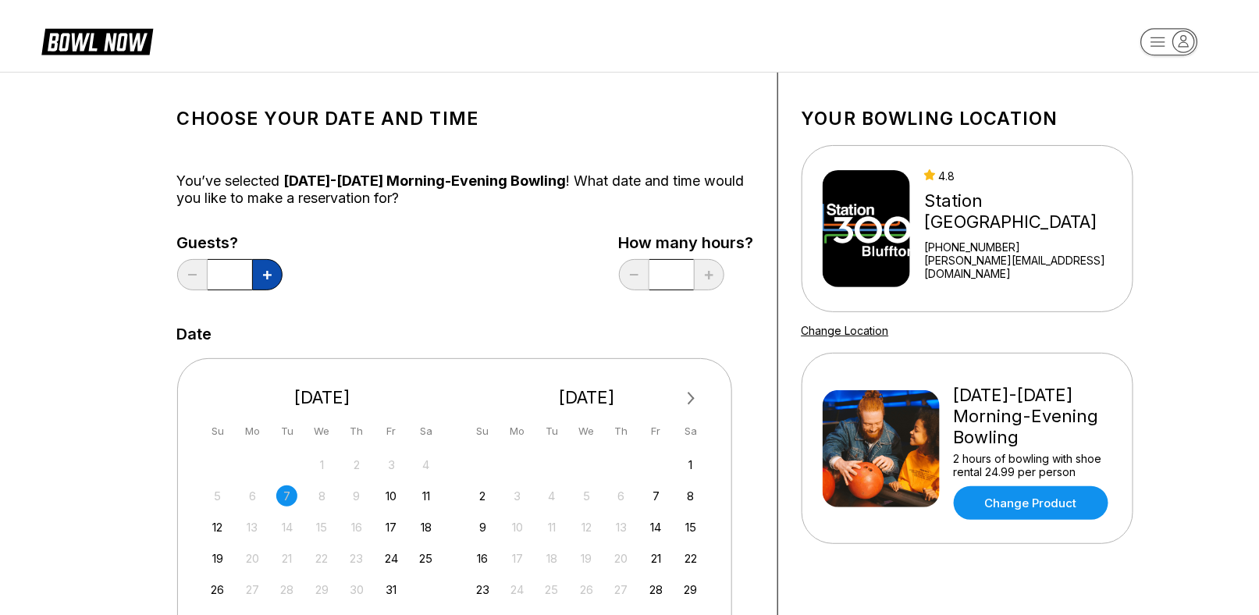
click at [271, 271] on icon at bounding box center [267, 275] width 9 height 9
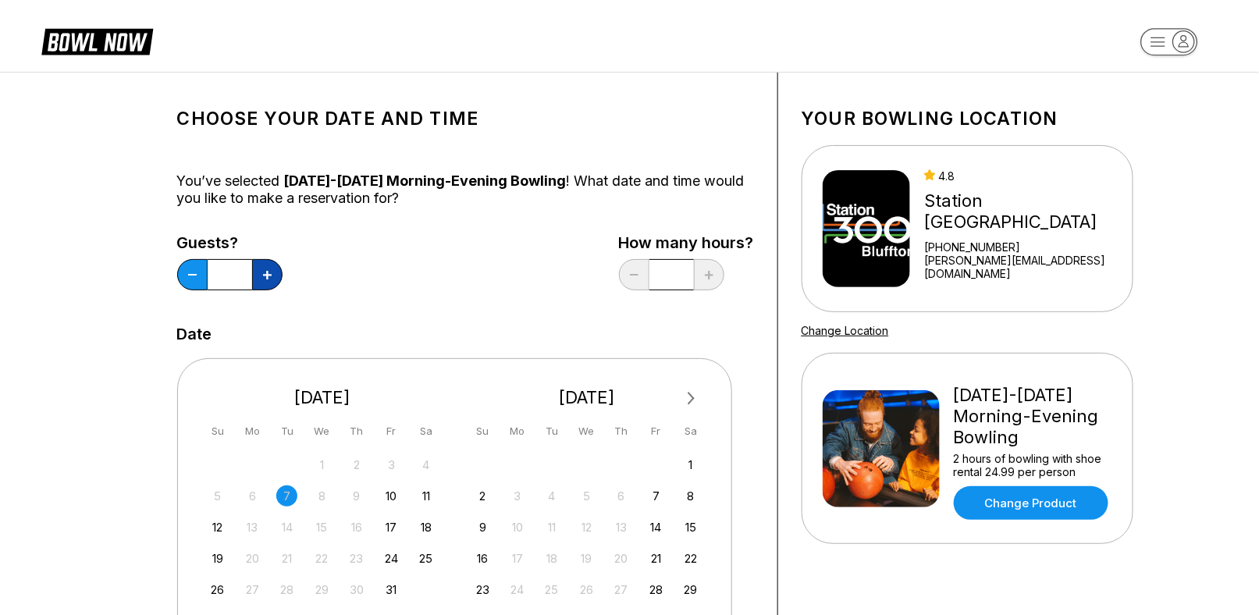
click at [271, 271] on icon at bounding box center [267, 275] width 9 height 9
type input "**"
click at [425, 491] on div "11" at bounding box center [425, 496] width 21 height 21
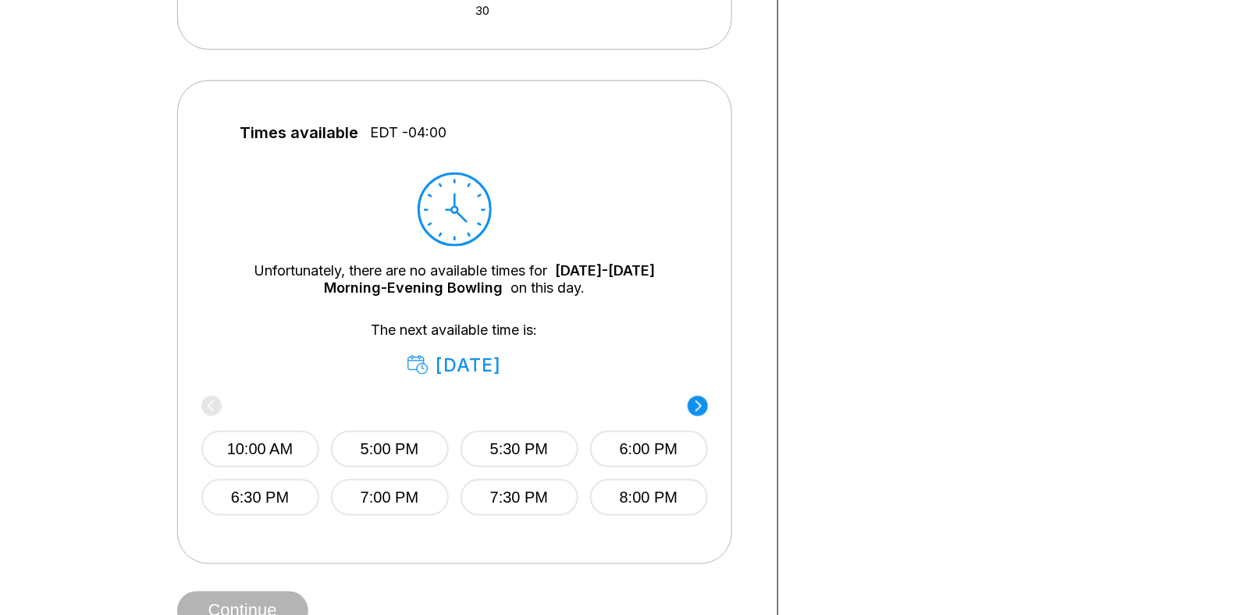
scroll to position [624, 0]
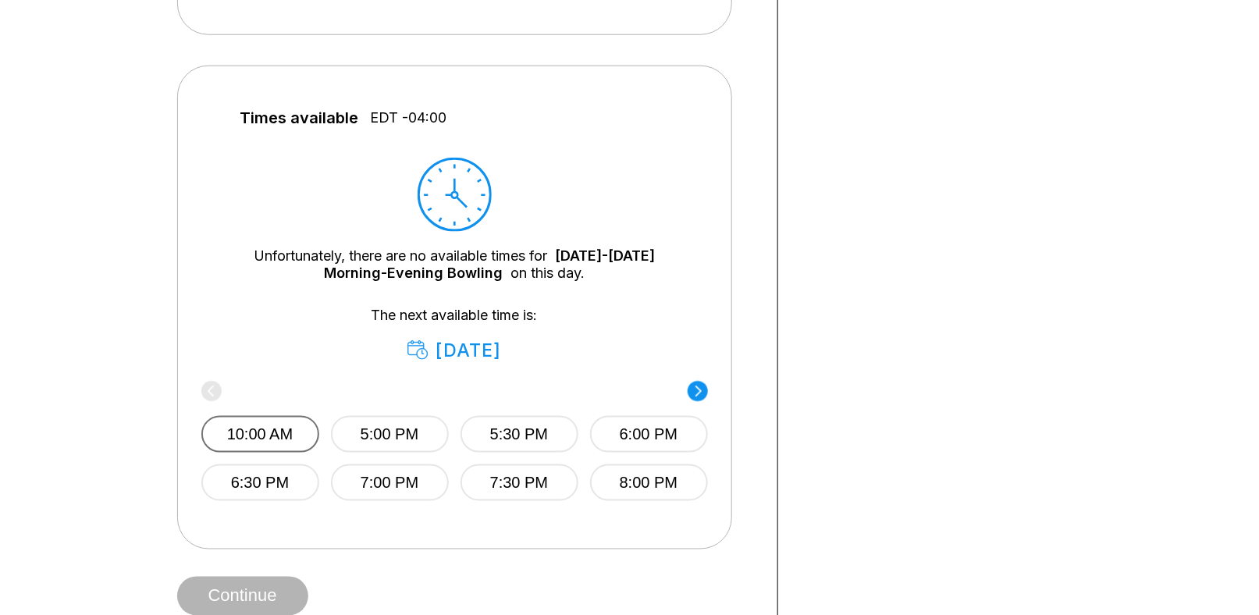
click at [286, 428] on button "10:00 AM" at bounding box center [260, 434] width 118 height 37
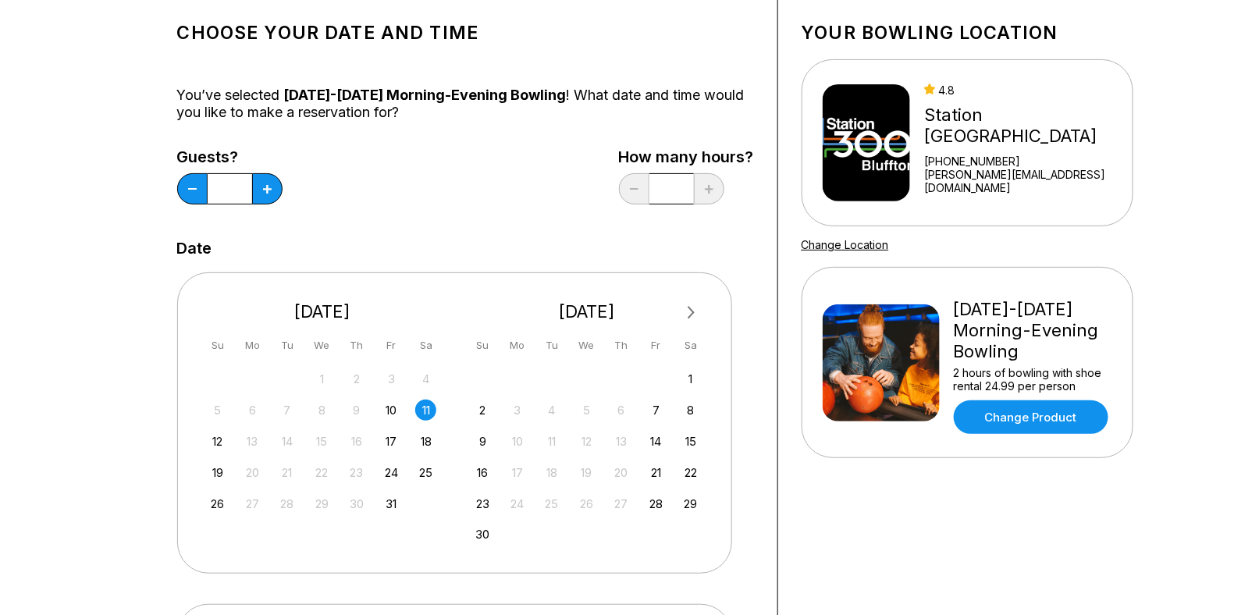
scroll to position [78, 0]
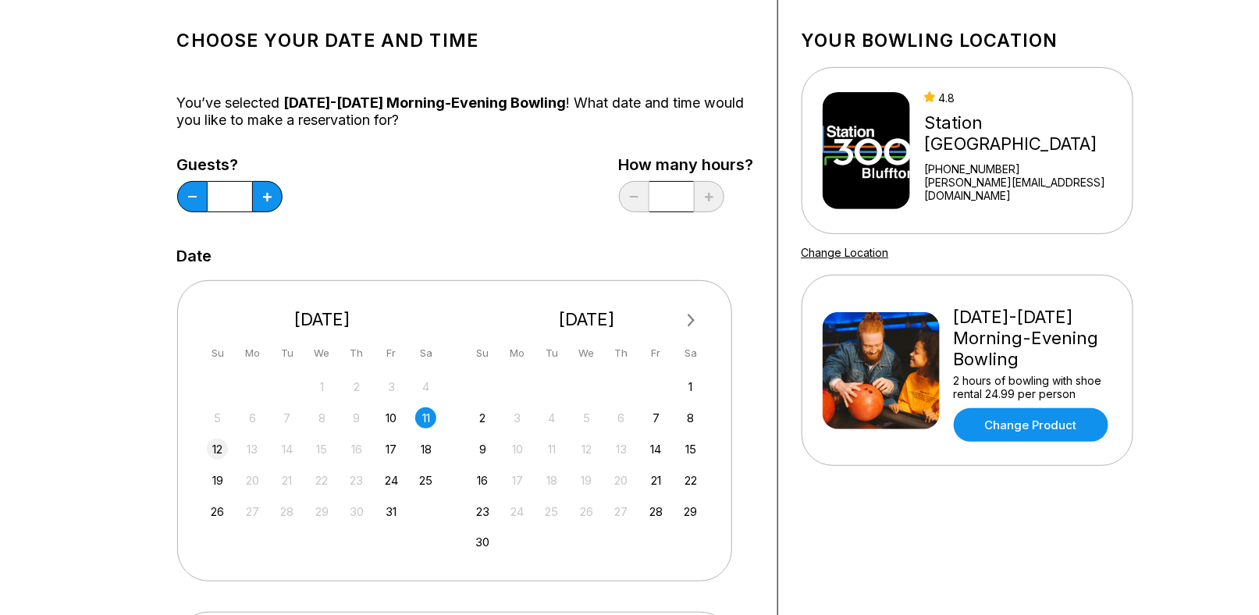
click at [212, 448] on div "12" at bounding box center [217, 449] width 21 height 21
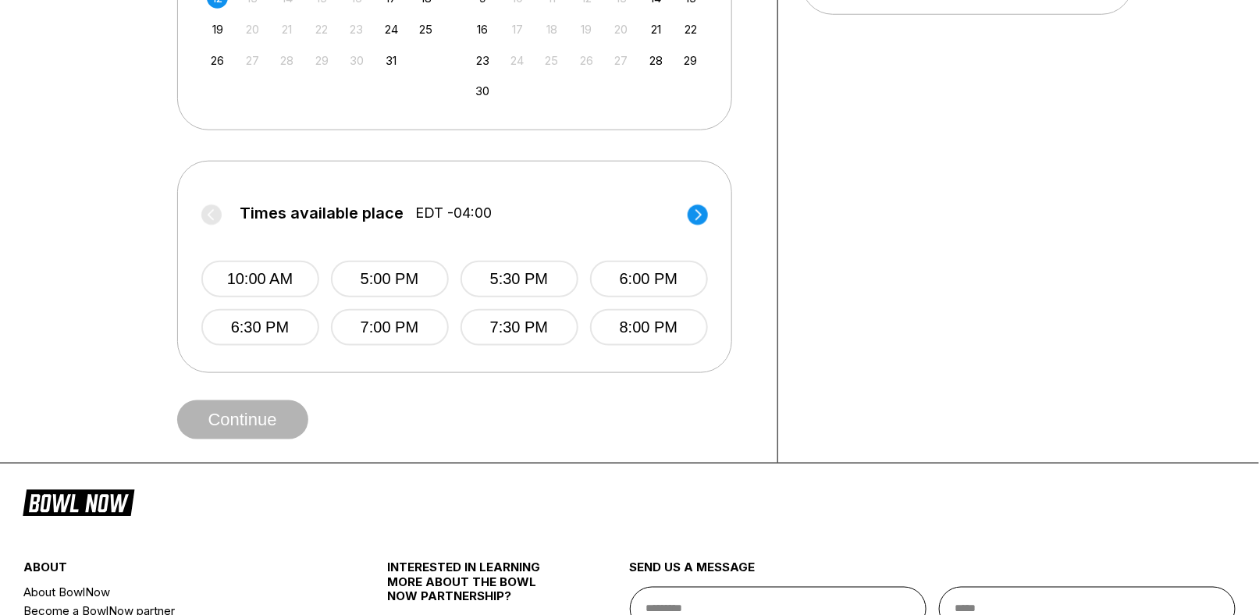
scroll to position [546, 0]
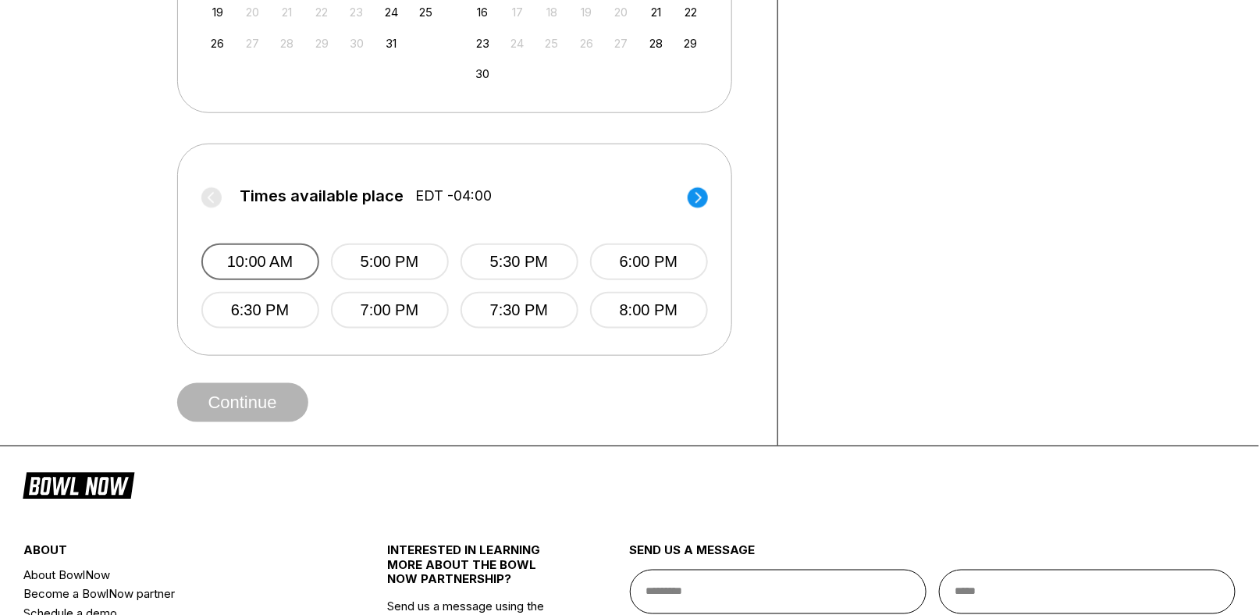
click at [306, 261] on button "10:00 AM" at bounding box center [260, 262] width 118 height 37
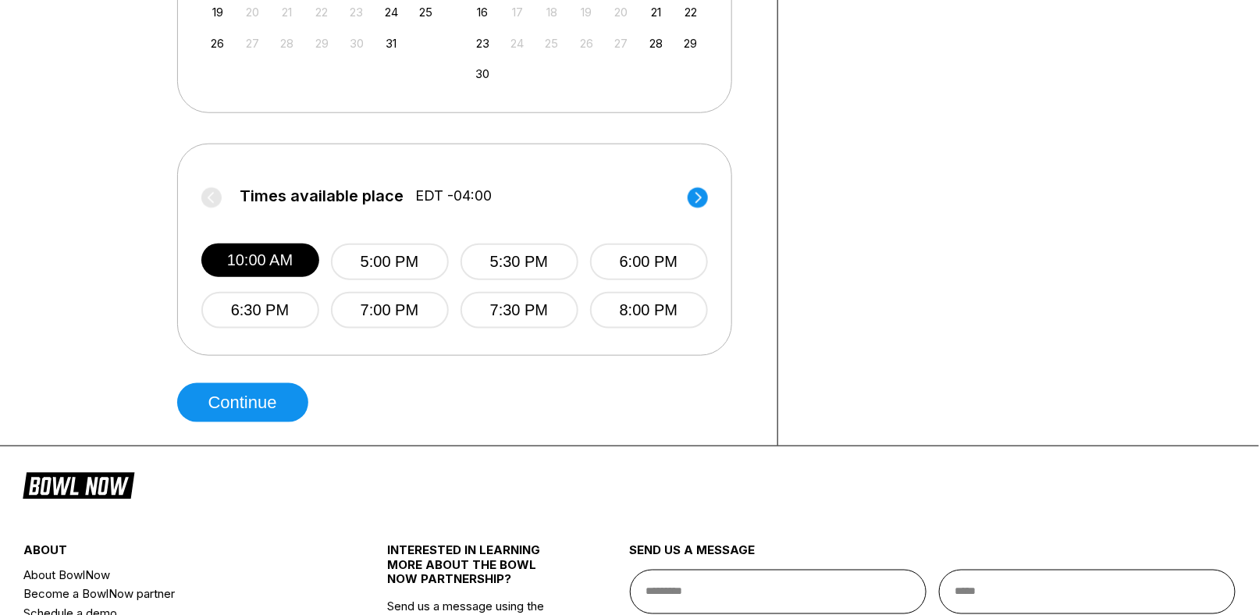
click at [696, 197] on circle at bounding box center [698, 197] width 20 height 20
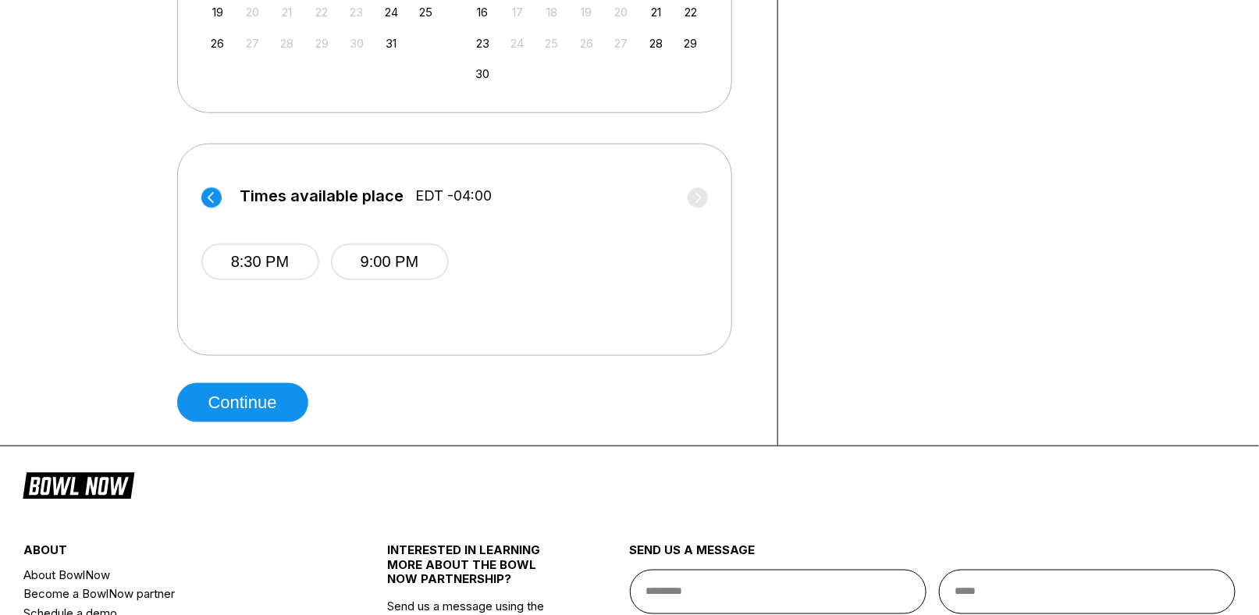
click at [206, 196] on circle at bounding box center [211, 197] width 20 height 20
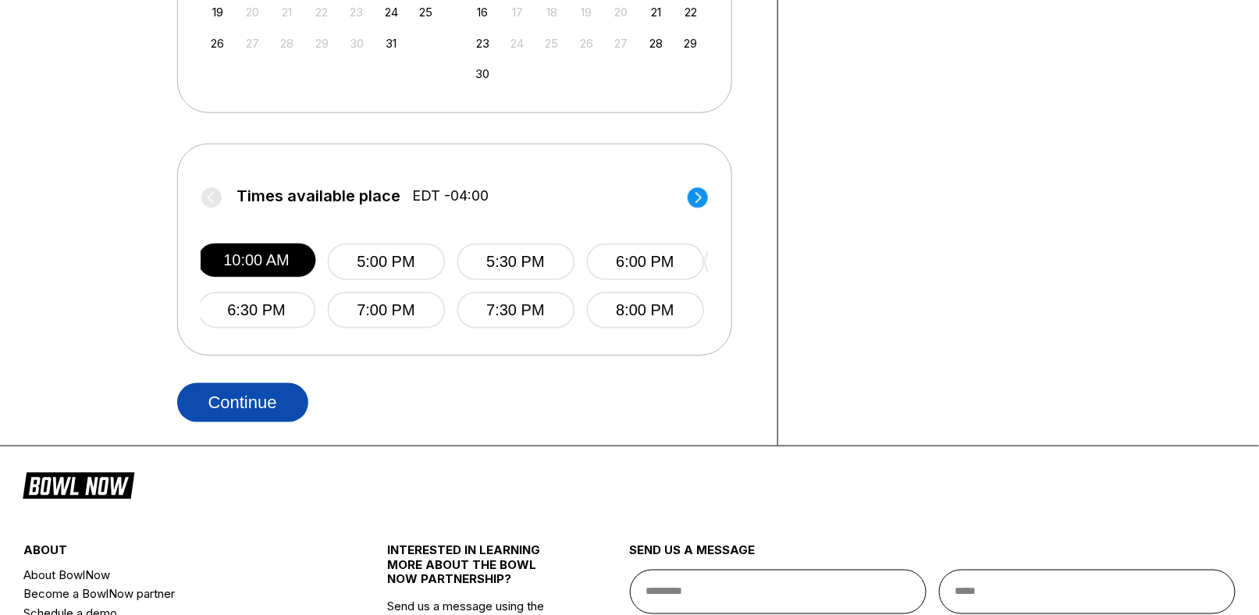
click at [236, 418] on button "Continue" at bounding box center [242, 402] width 131 height 39
